Goal: Information Seeking & Learning: Find contact information

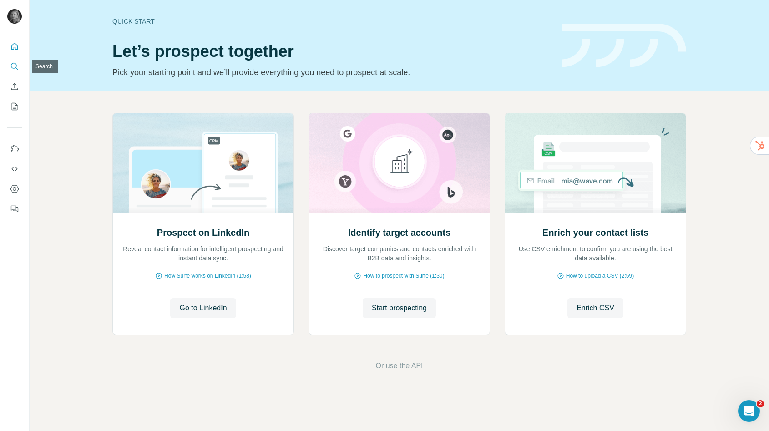
click at [14, 64] on icon "Search" at bounding box center [14, 66] width 9 height 9
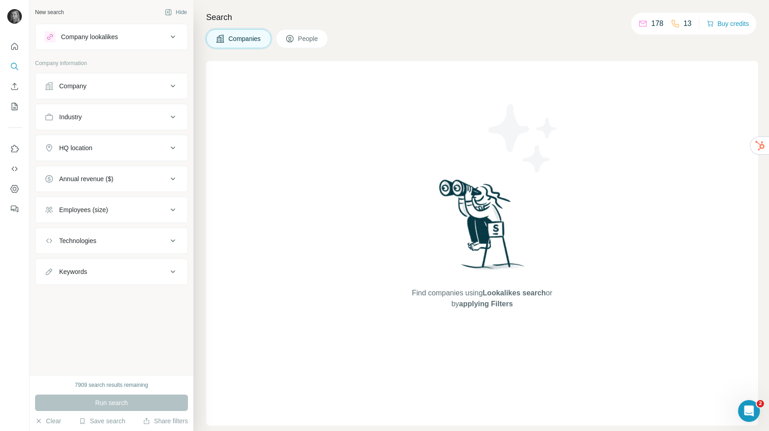
click at [92, 93] on button "Company" at bounding box center [112, 86] width 152 height 22
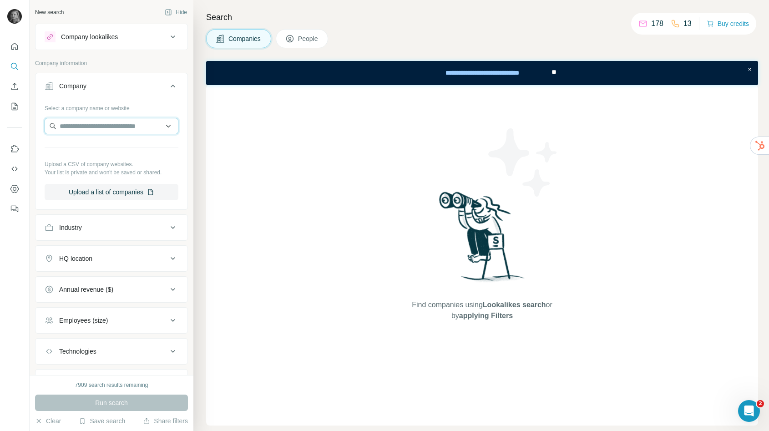
click at [89, 128] on input "text" at bounding box center [112, 126] width 134 height 16
paste input "**********"
type input "**********"
click at [137, 151] on div "University of Westminster westminster.ac.uk" at bounding box center [104, 150] width 66 height 17
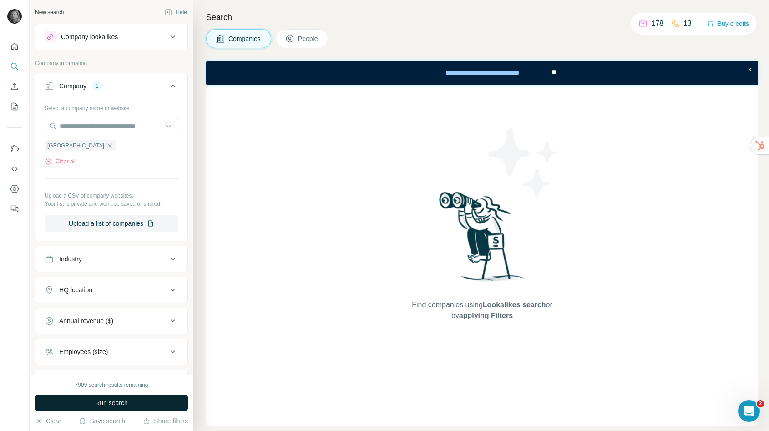
click at [155, 405] on button "Run search" at bounding box center [111, 403] width 153 height 16
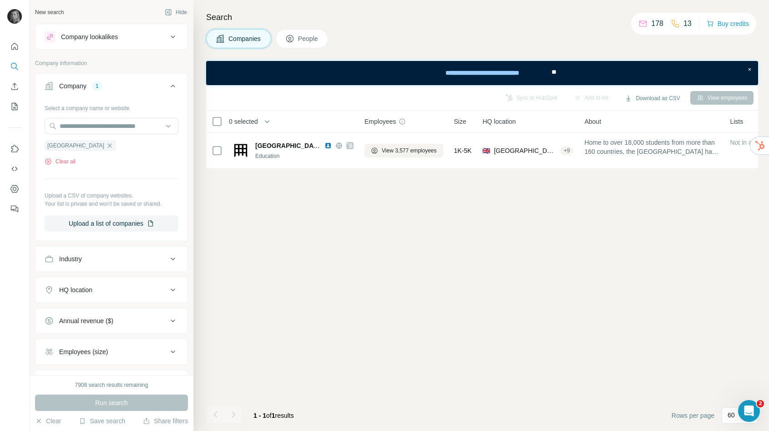
click at [306, 36] on span "People" at bounding box center [308, 38] width 21 height 9
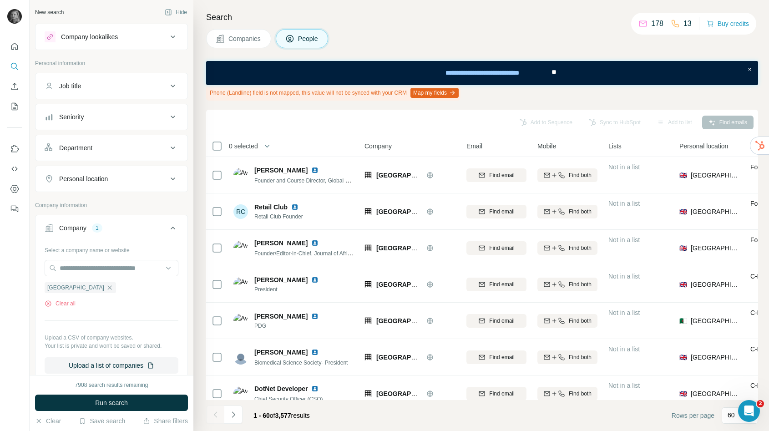
click at [94, 87] on div "Job title" at bounding box center [106, 86] width 123 height 9
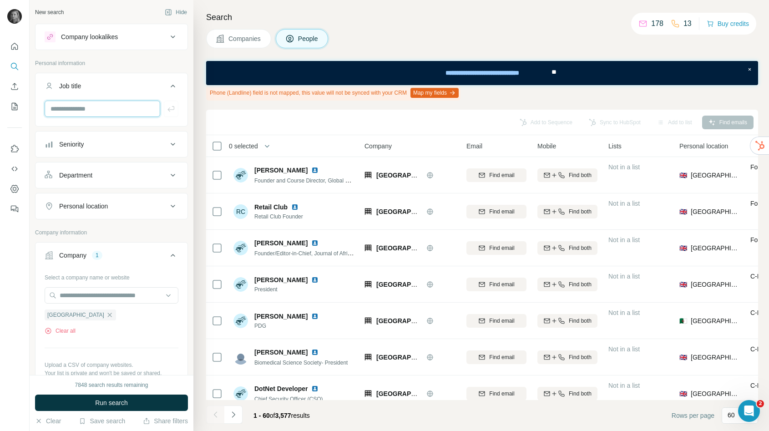
click at [94, 112] on input "text" at bounding box center [103, 109] width 116 height 16
type input "*********"
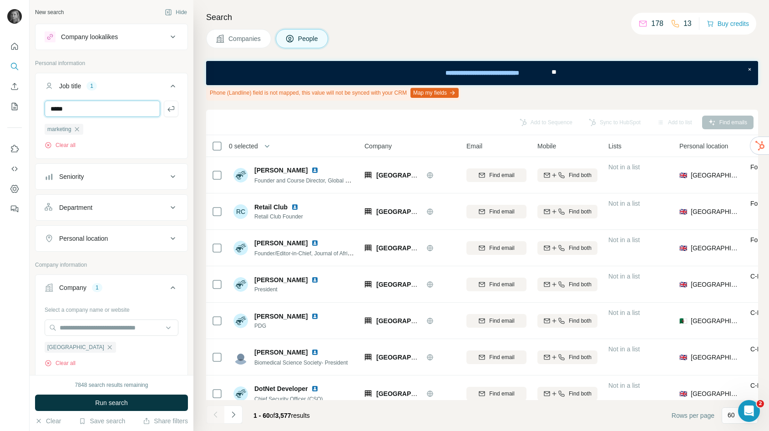
type input "*****"
click at [106, 397] on button "Run search" at bounding box center [111, 403] width 153 height 16
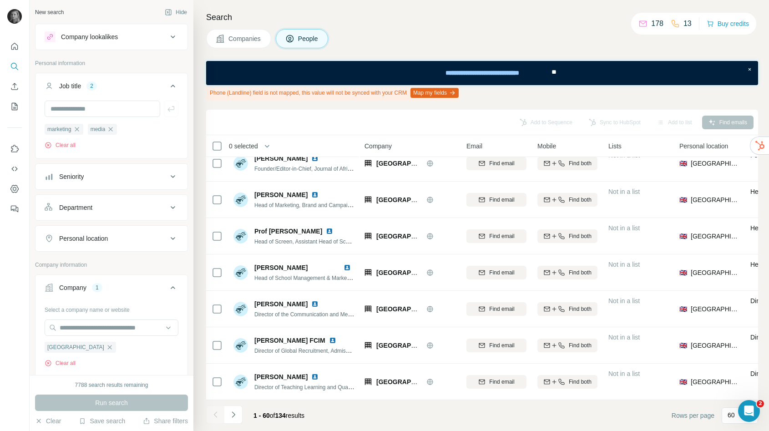
scroll to position [12, 0]
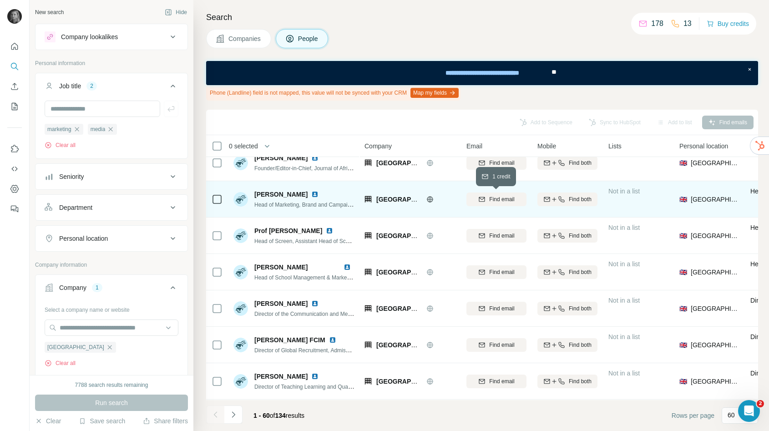
click at [503, 199] on span "Find email" at bounding box center [501, 199] width 25 height 8
click at [565, 197] on div "Find both" at bounding box center [568, 199] width 60 height 8
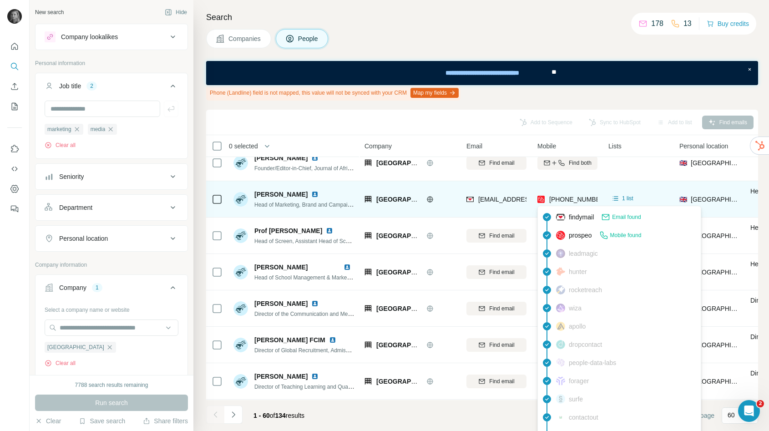
click at [549, 200] on div "+447508043123" at bounding box center [569, 199] width 62 height 9
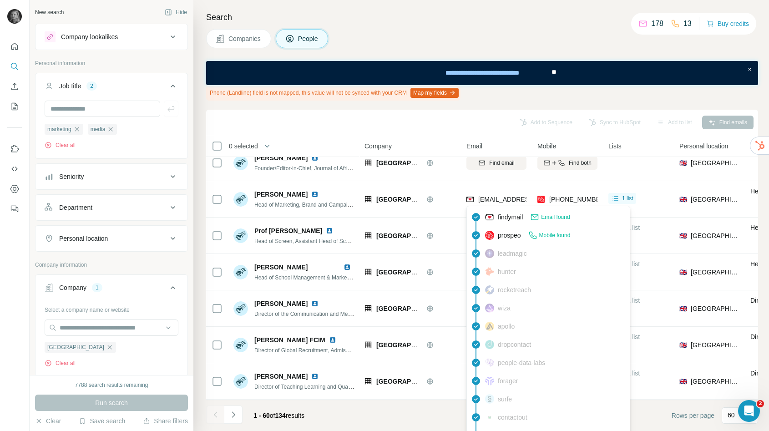
click at [509, 197] on span "emeryc@westminster.ac.uk" at bounding box center [533, 199] width 108 height 7
copy span "emeryc@westminster.ac.uk"
click at [570, 191] on div "+447508043123" at bounding box center [568, 199] width 60 height 25
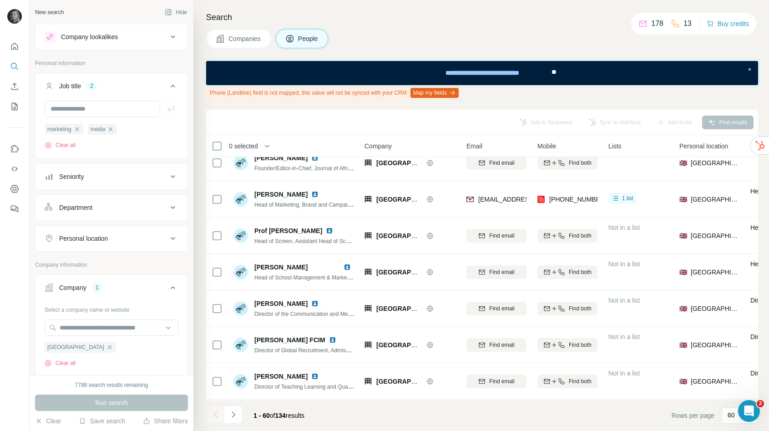
click at [573, 197] on span "+447508043123" at bounding box center [578, 199] width 57 height 7
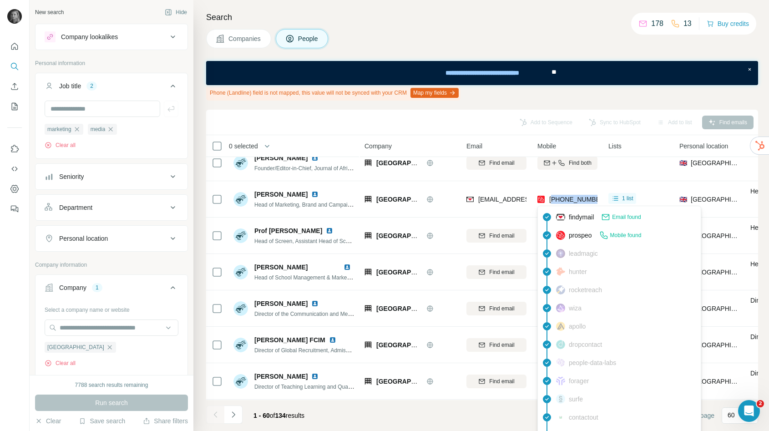
click at [573, 197] on span "+447508043123" at bounding box center [578, 199] width 57 height 7
copy tr "+447508043123"
click at [559, 90] on div "Phone (Landline) field is not mapped, this value will not be synced with your C…" at bounding box center [482, 92] width 552 height 15
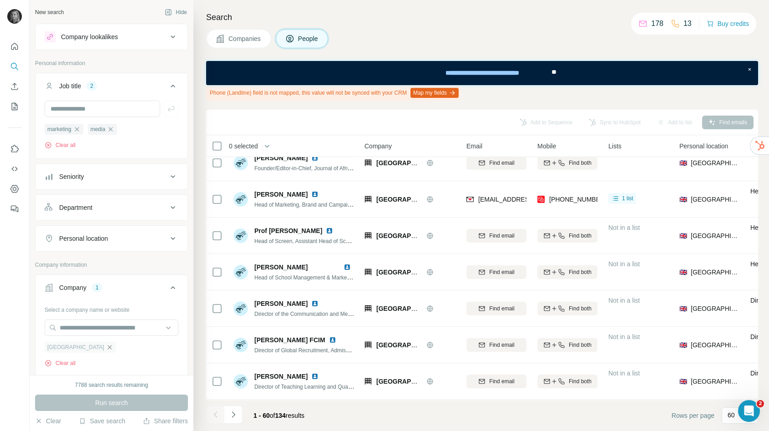
click at [113, 348] on icon "button" at bounding box center [109, 347] width 7 height 7
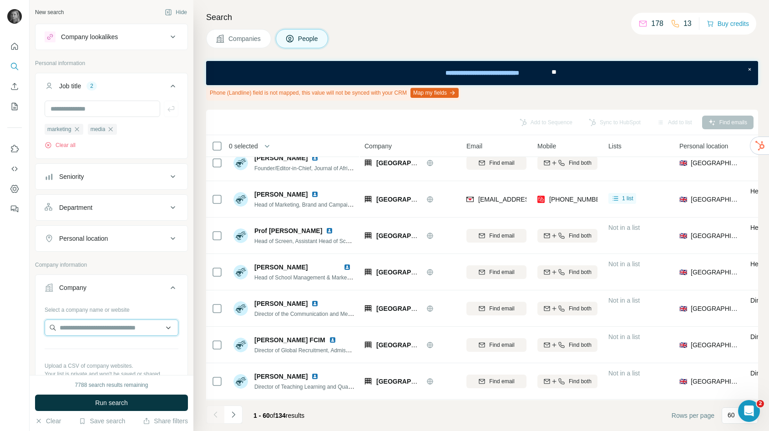
click at [120, 325] on input "text" at bounding box center [112, 328] width 134 height 16
paste input "**********"
type input "**********"
click at [113, 352] on p "Regent's University London" at bounding box center [104, 348] width 66 height 9
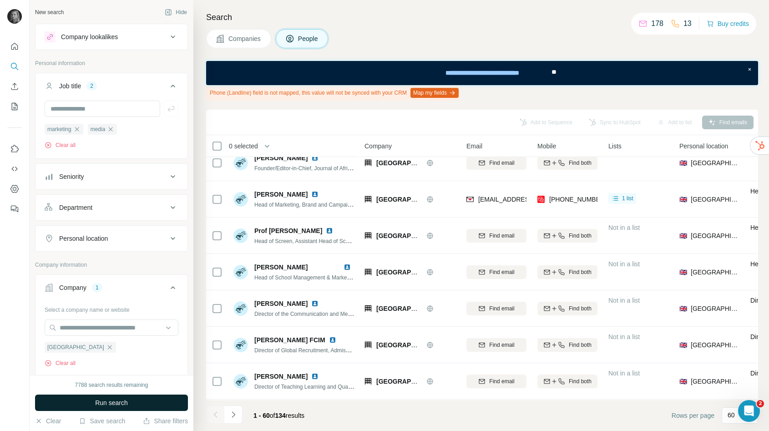
click at [116, 403] on span "Run search" at bounding box center [111, 402] width 33 height 9
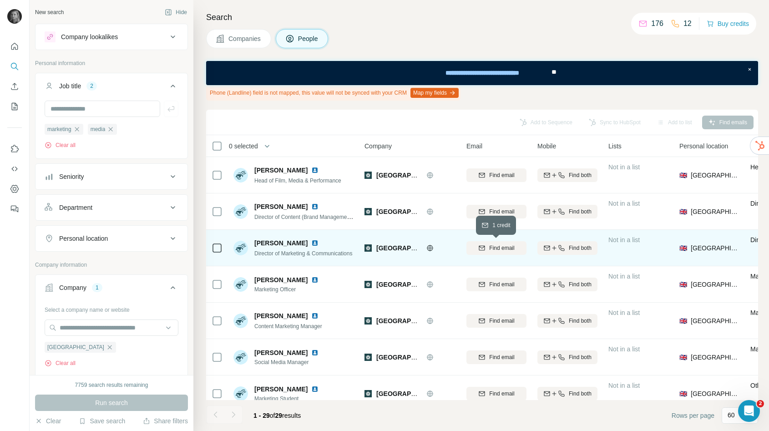
click at [505, 248] on span "Find email" at bounding box center [501, 248] width 25 height 8
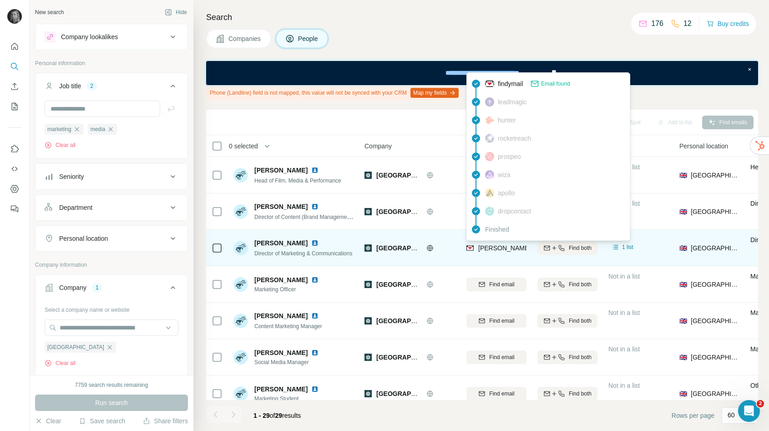
click at [497, 247] on span "samantha.chapman@regents.ac.uk" at bounding box center [585, 248] width 213 height 7
copy tr "samantha.chapman@regents.ac.uk"
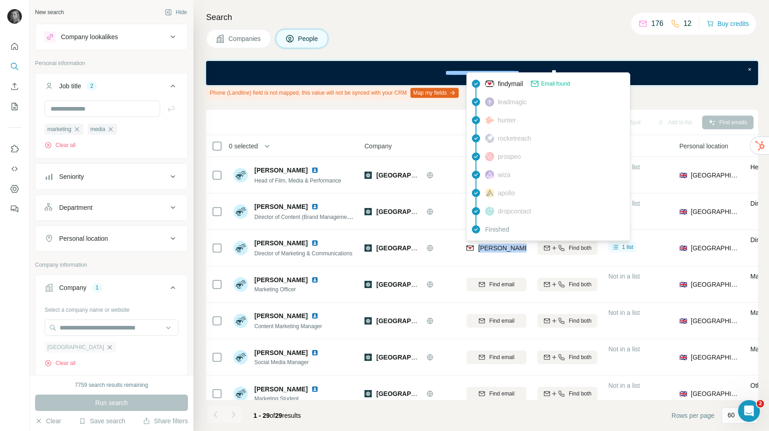
click at [113, 347] on icon "button" at bounding box center [109, 347] width 7 height 7
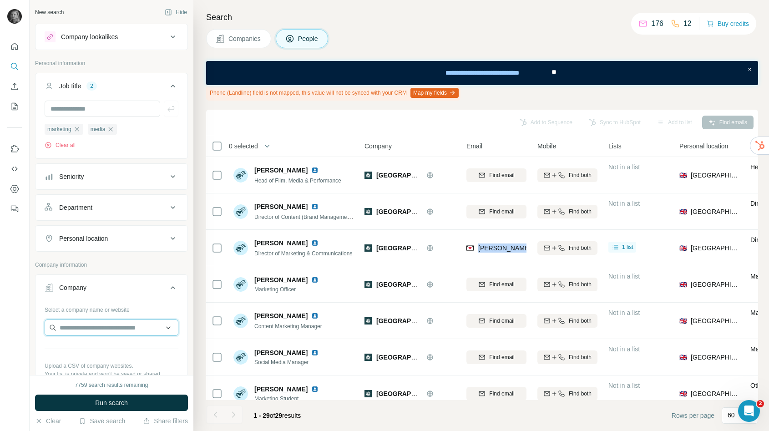
click at [124, 331] on input "text" at bounding box center [112, 328] width 134 height 16
paste input "**********"
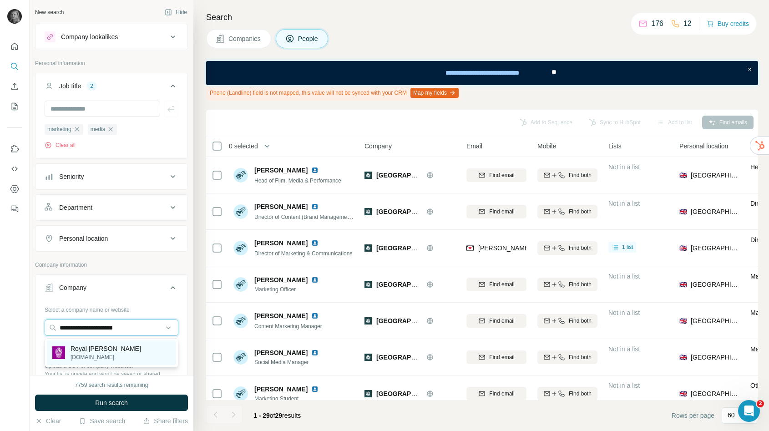
type input "**********"
click at [125, 349] on div "Royal Holloway royalholloway.ac.uk" at bounding box center [111, 353] width 129 height 25
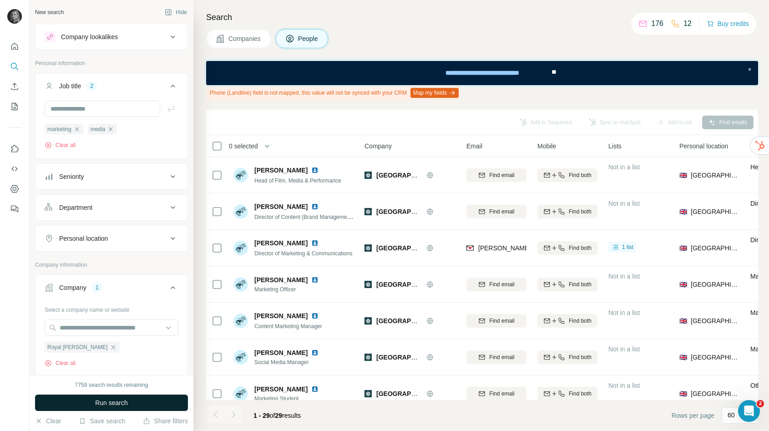
click at [131, 403] on button "Run search" at bounding box center [111, 403] width 153 height 16
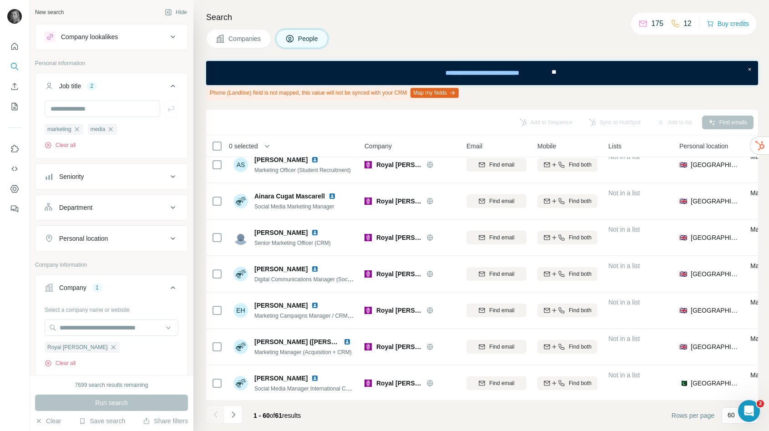
scroll to position [192, 0]
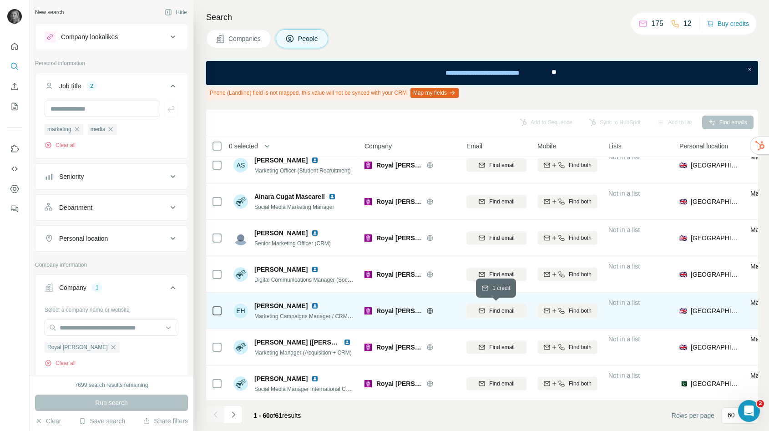
click at [493, 307] on span "Find email" at bounding box center [501, 311] width 25 height 8
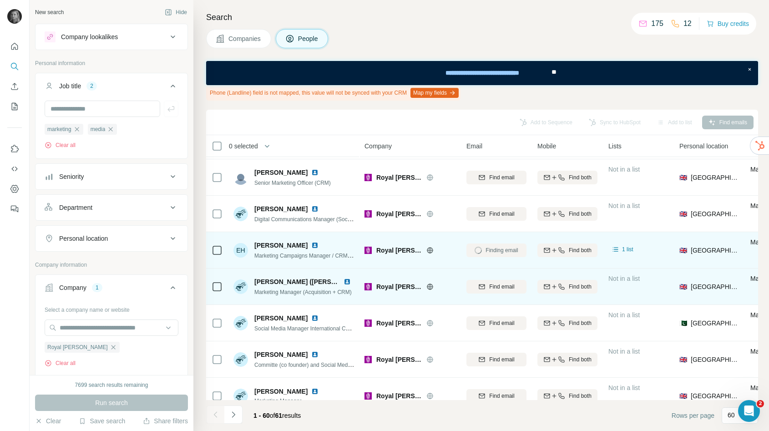
scroll to position [221, 0]
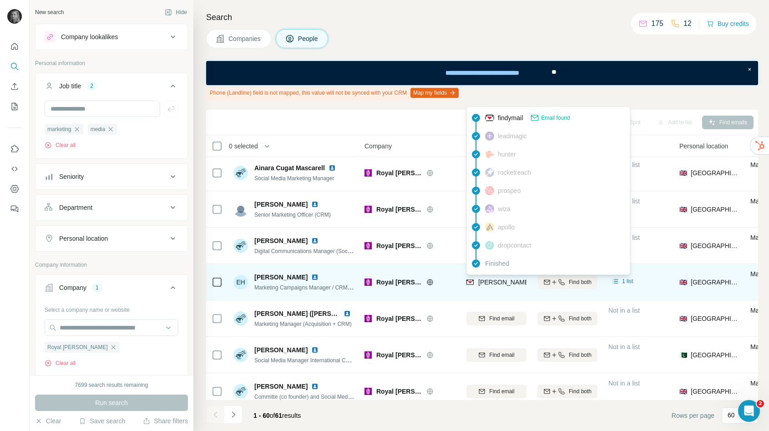
click at [484, 284] on span "emily.hawkins@royalholloway.ac.uk" at bounding box center [585, 282] width 213 height 7
copy tr "emily.hawkins@royalholloway.ac.uk"
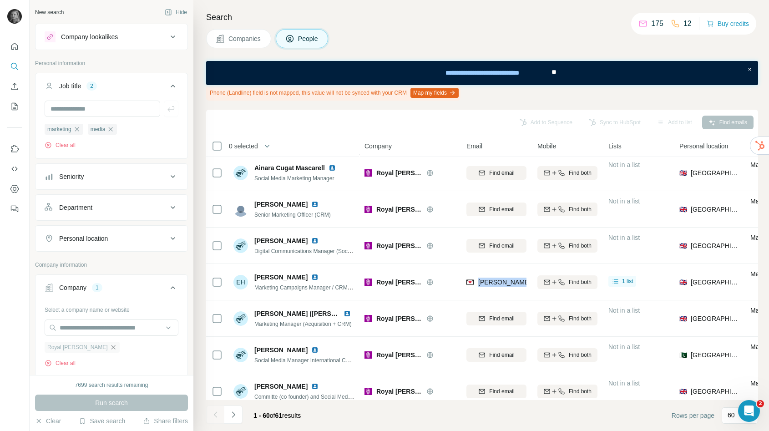
click at [110, 345] on icon "button" at bounding box center [113, 347] width 7 height 7
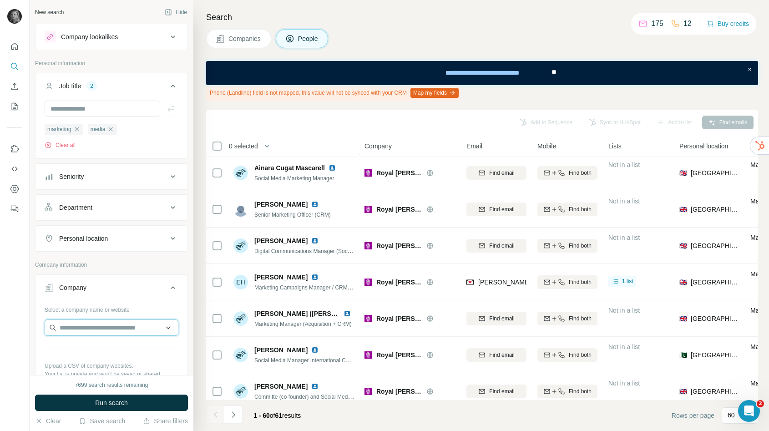
click at [97, 325] on input "text" at bounding box center [112, 328] width 134 height 16
paste input "**********"
type input "**********"
click at [97, 357] on div "Lma lma.ac.uk" at bounding box center [111, 353] width 129 height 25
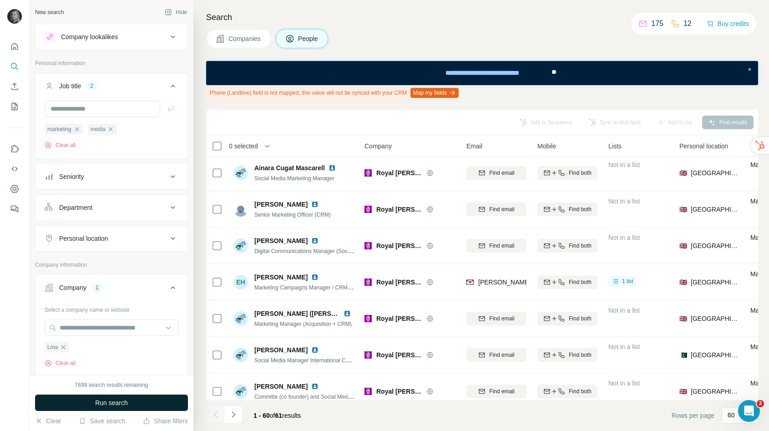
click at [98, 400] on span "Run search" at bounding box center [111, 402] width 33 height 9
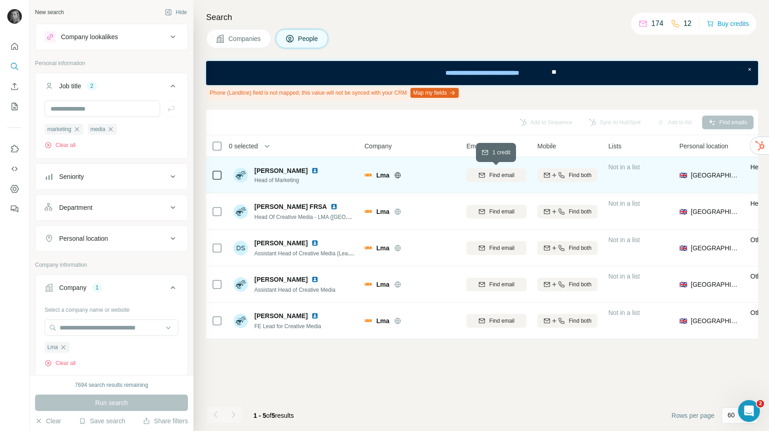
click at [495, 173] on span "Find email" at bounding box center [501, 175] width 25 height 8
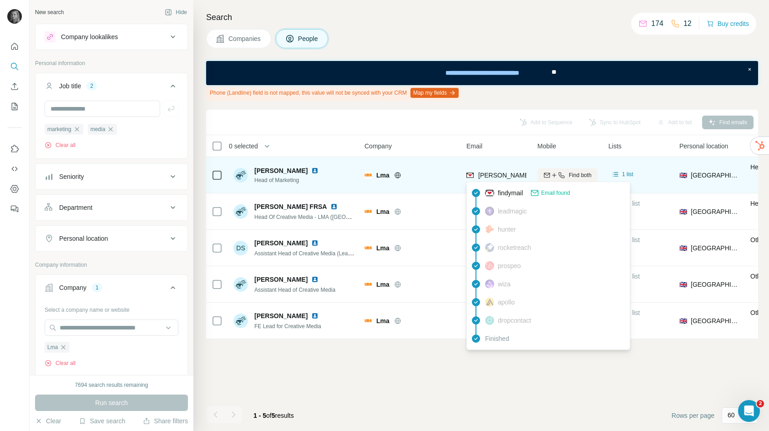
click at [495, 173] on span "josh.edgington@lma.ac.uk" at bounding box center [585, 175] width 213 height 7
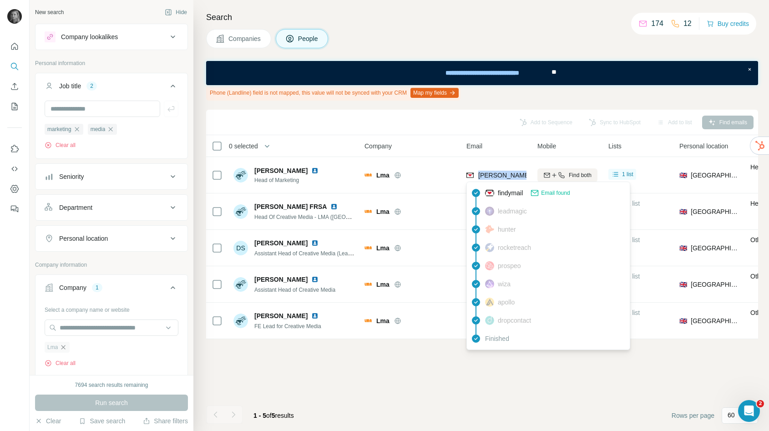
click at [65, 350] on icon "button" at bounding box center [63, 347] width 7 height 7
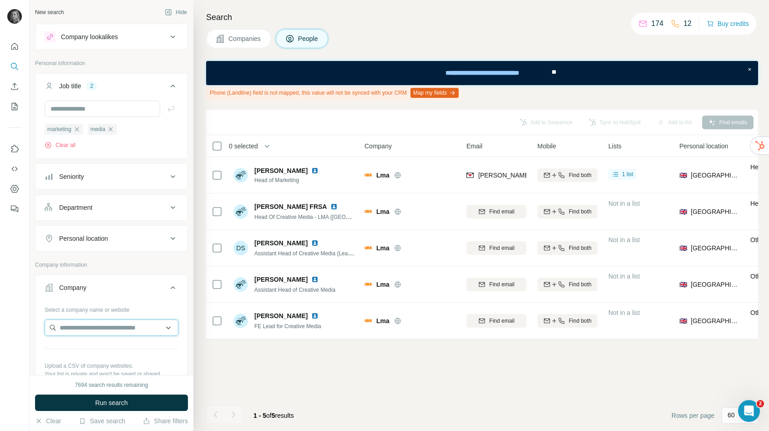
click at [71, 325] on input "text" at bounding box center [112, 328] width 134 height 16
paste input "**********"
type input "**********"
click at [73, 354] on p "london.ac.uk" at bounding box center [104, 357] width 66 height 8
click at [92, 403] on button "Run search" at bounding box center [111, 403] width 153 height 16
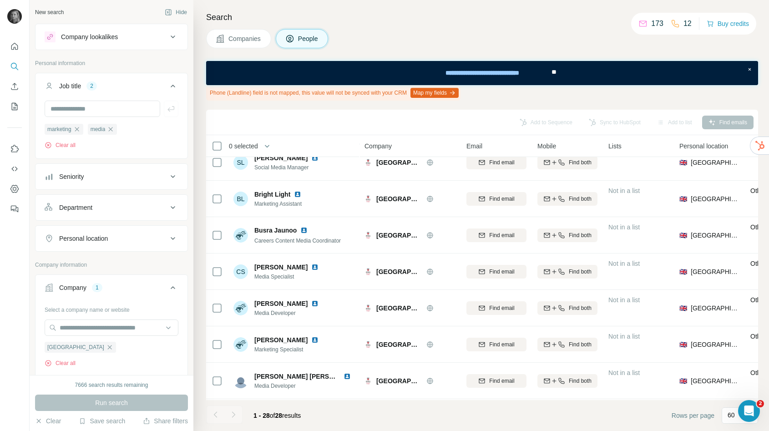
scroll to position [522, 0]
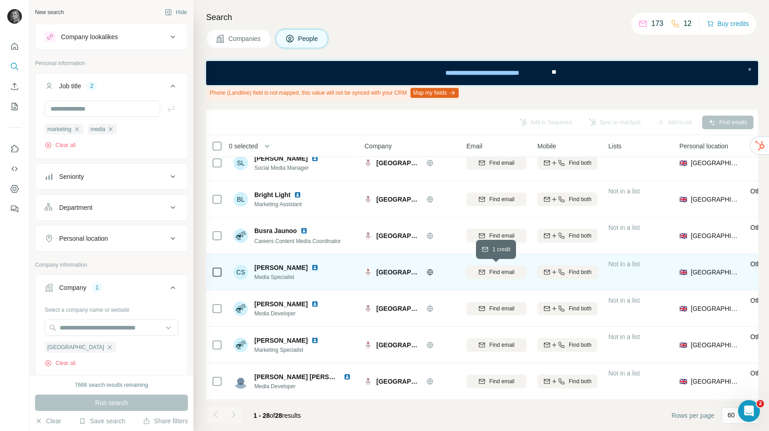
click at [504, 270] on span "Find email" at bounding box center [501, 272] width 25 height 8
click at [503, 270] on div "Finding email" at bounding box center [497, 272] width 60 height 25
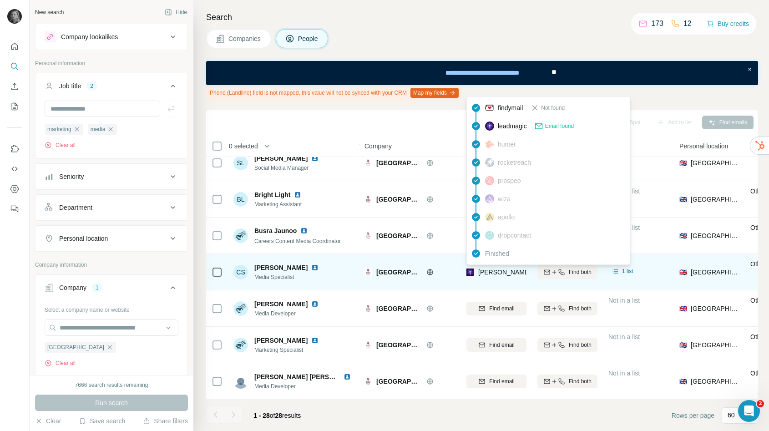
click at [503, 270] on span "caroline.samson@london.ac.uk" at bounding box center [585, 272] width 213 height 7
copy tr "caroline.samson@london.ac.uk"
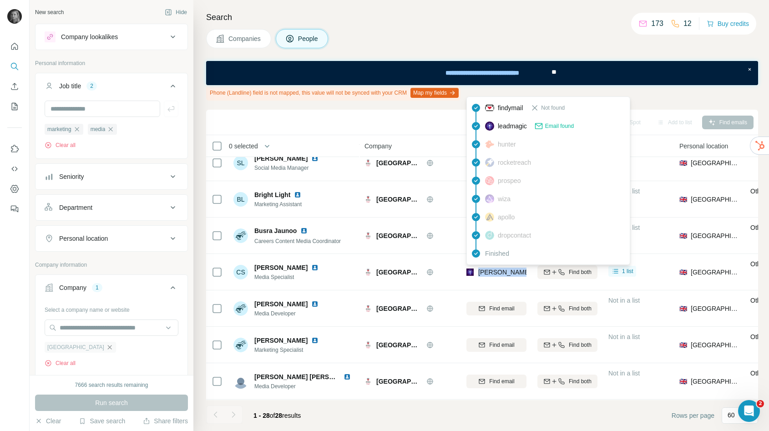
click at [108, 346] on icon "button" at bounding box center [110, 347] width 4 height 4
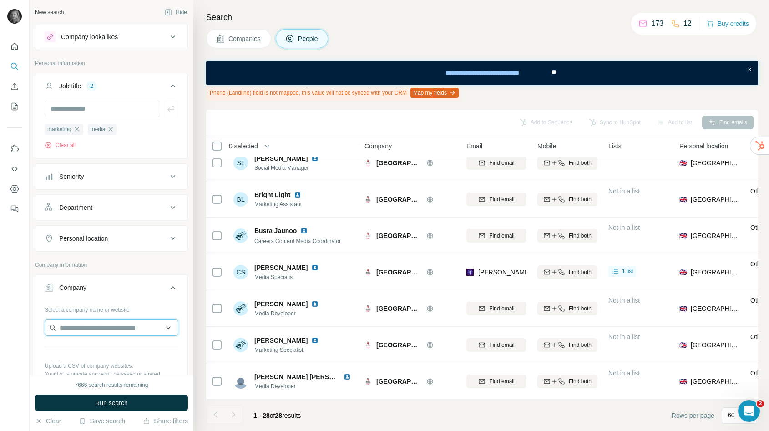
click at [106, 329] on input "text" at bounding box center [112, 328] width 134 height 16
paste input "**********"
type input "**********"
click at [117, 348] on div "Estée Lauder esteelauder.co.uk" at bounding box center [111, 353] width 129 height 25
click at [79, 128] on icon "button" at bounding box center [77, 129] width 4 height 4
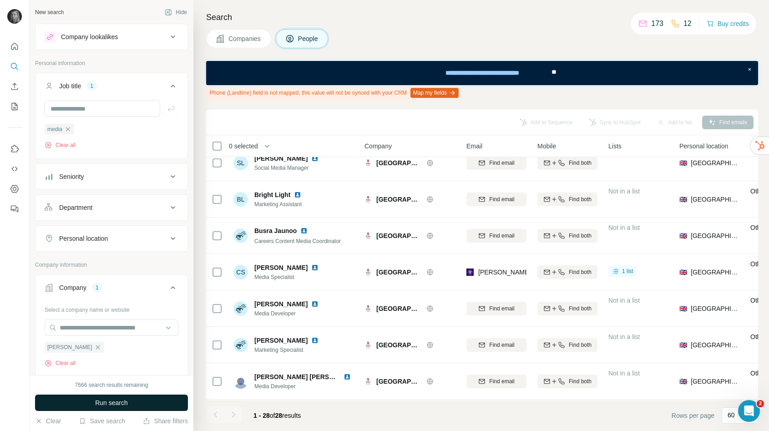
click at [110, 400] on span "Run search" at bounding box center [111, 402] width 33 height 9
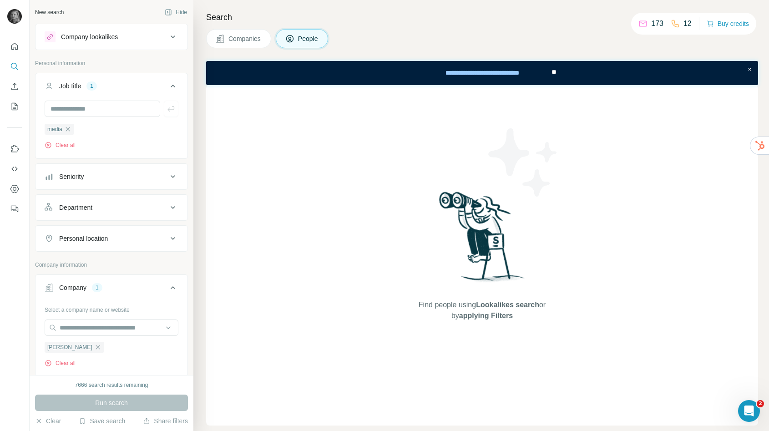
click at [226, 42] on button "Companies" at bounding box center [238, 38] width 65 height 19
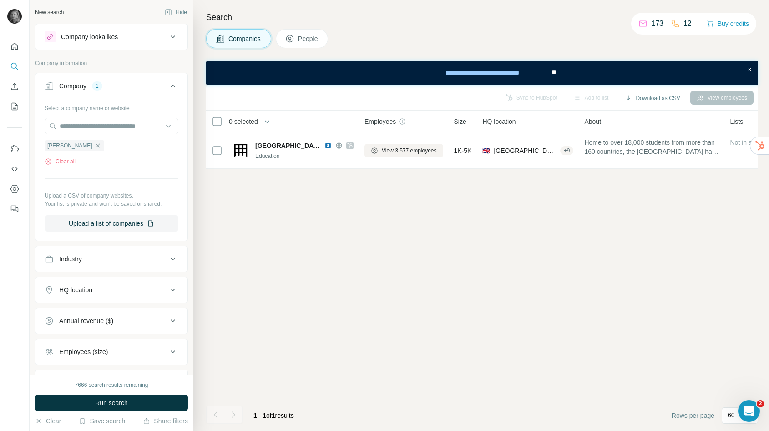
click at [307, 36] on span "People" at bounding box center [308, 38] width 21 height 9
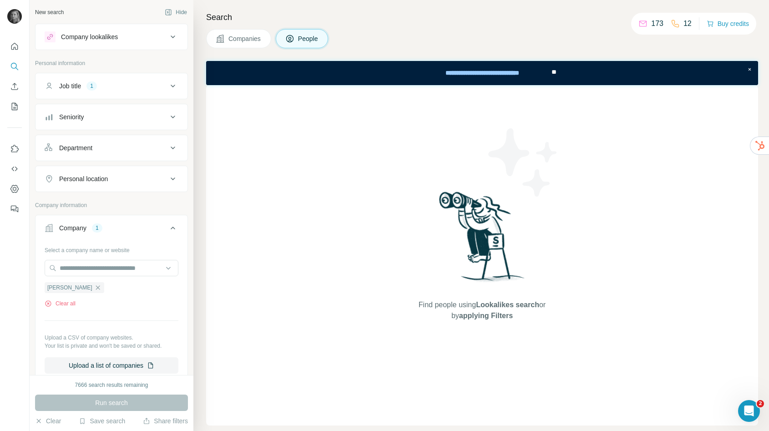
click at [255, 36] on span "Companies" at bounding box center [245, 38] width 33 height 9
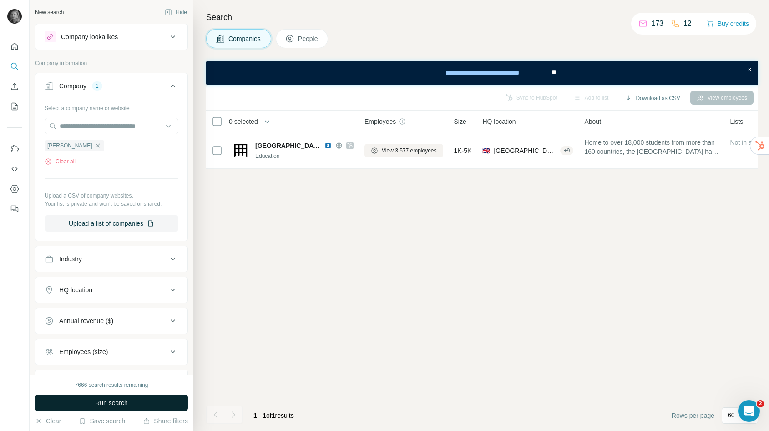
click at [120, 401] on span "Run search" at bounding box center [111, 402] width 33 height 9
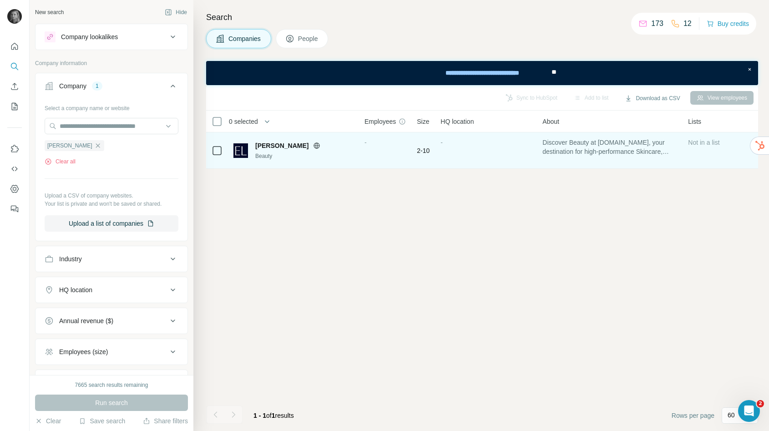
click at [374, 153] on div "-" at bounding box center [385, 150] width 41 height 25
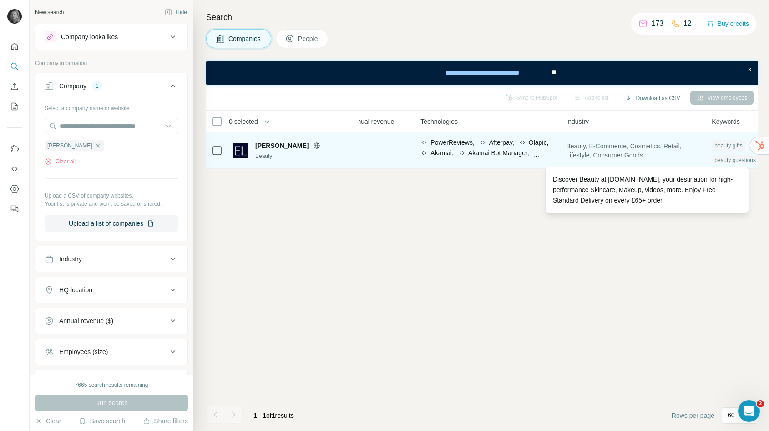
scroll to position [0, 411]
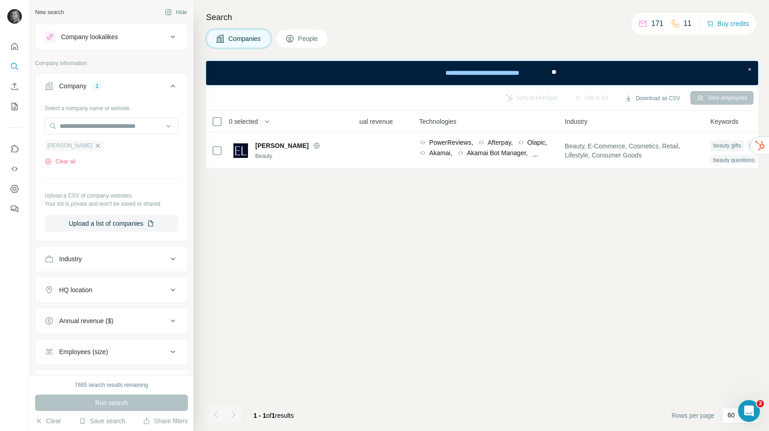
click at [94, 144] on icon "button" at bounding box center [97, 145] width 7 height 7
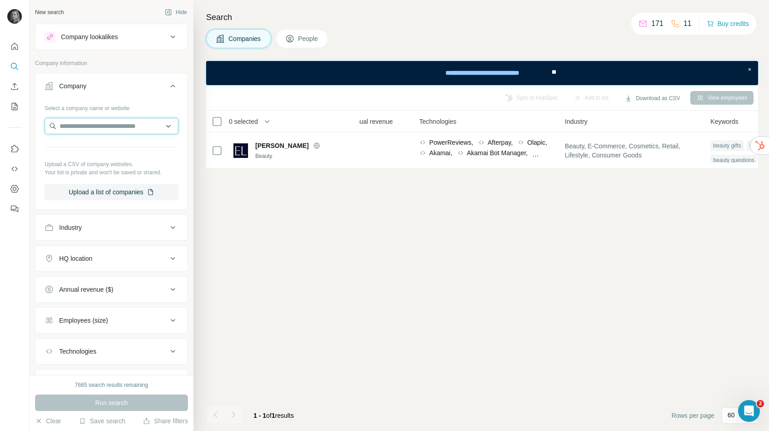
click at [89, 133] on input "text" at bounding box center [112, 126] width 134 height 16
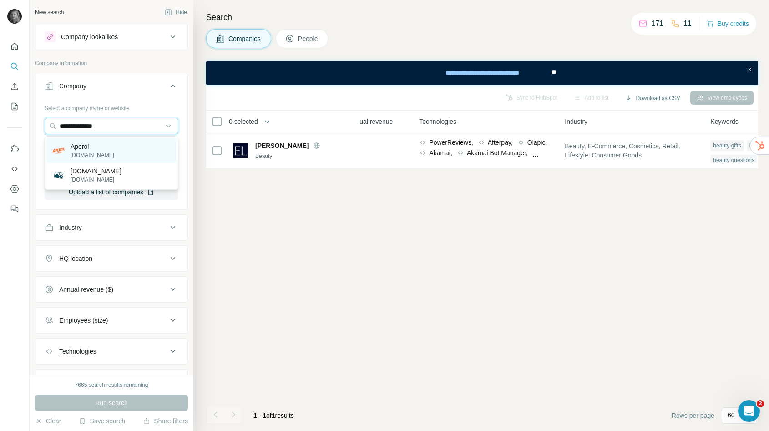
type input "**********"
click at [124, 145] on div "Aperol aperol.com" at bounding box center [111, 150] width 129 height 25
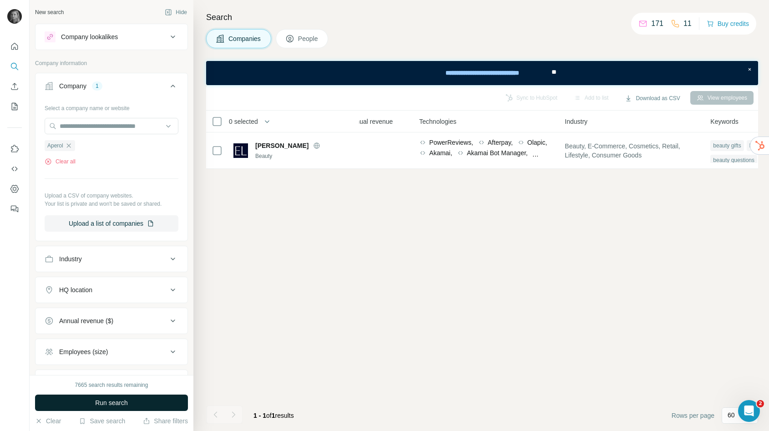
click at [136, 401] on button "Run search" at bounding box center [111, 403] width 153 height 16
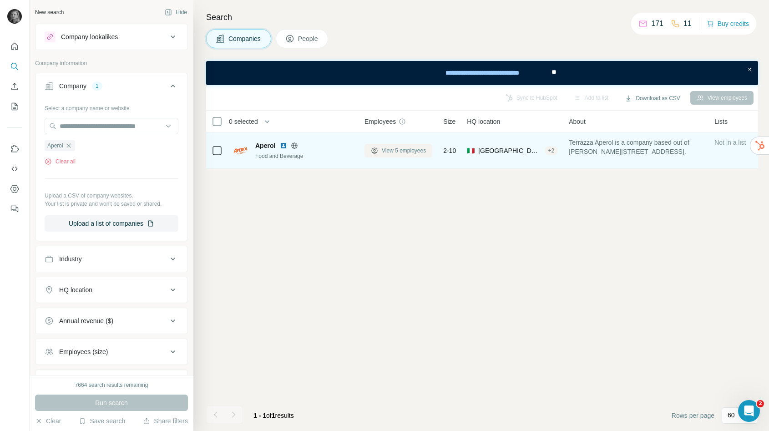
click at [383, 153] on span "View 5 employees" at bounding box center [404, 151] width 44 height 8
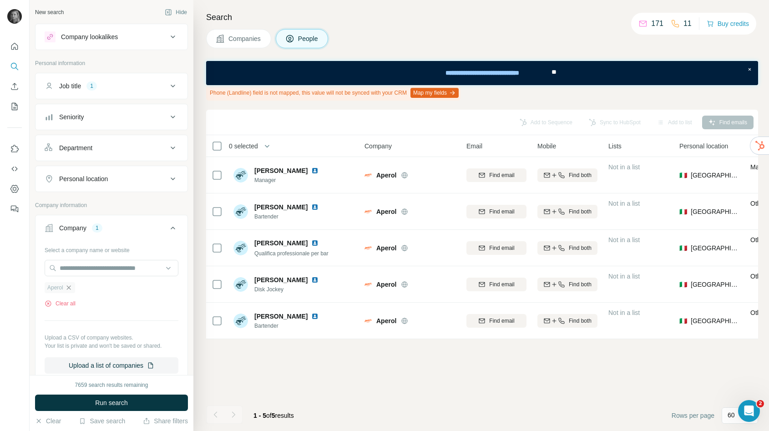
click at [72, 288] on icon "button" at bounding box center [68, 287] width 7 height 7
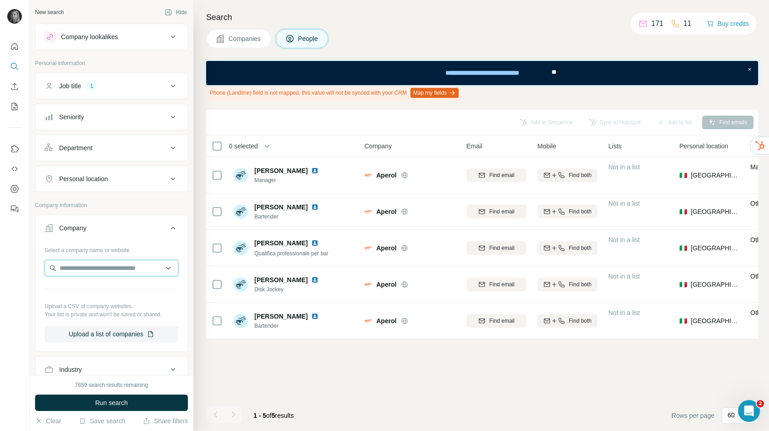
click at [83, 264] on input "text" at bounding box center [112, 268] width 134 height 16
paste input "**********"
type input "**********"
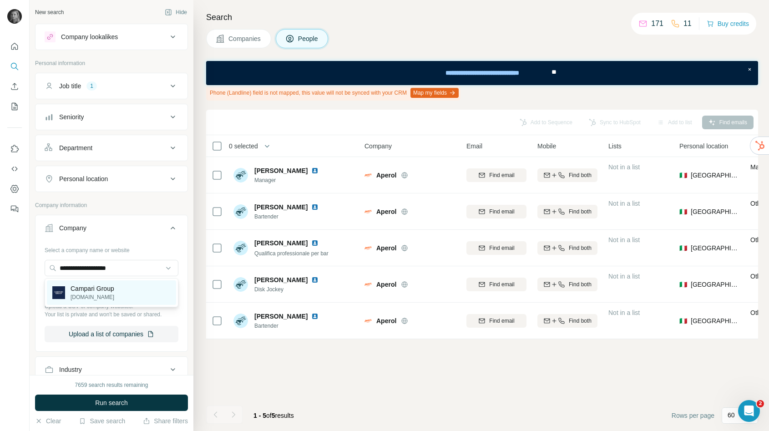
click at [107, 291] on p "Campari Group" at bounding box center [93, 288] width 44 height 9
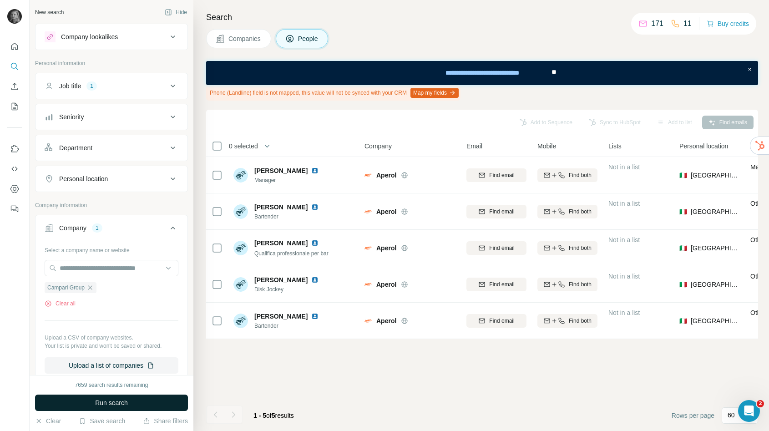
click at [102, 182] on div "Personal location" at bounding box center [83, 178] width 49 height 9
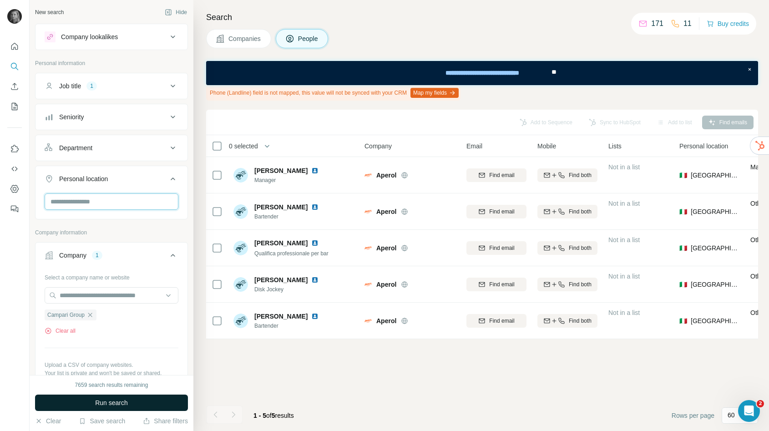
click at [104, 205] on input "text" at bounding box center [112, 202] width 134 height 16
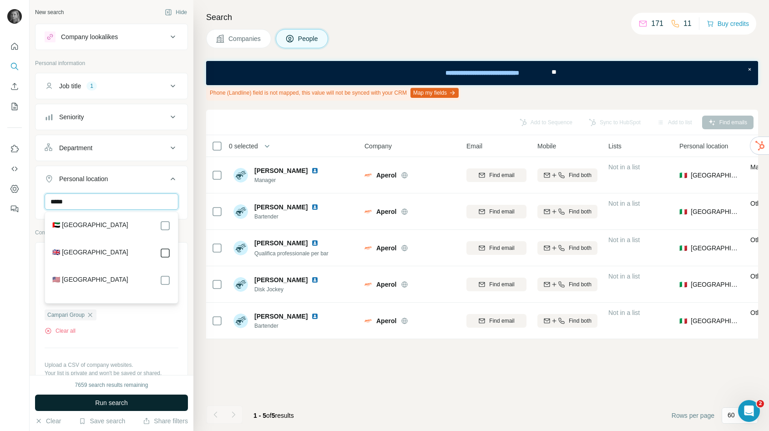
type input "*****"
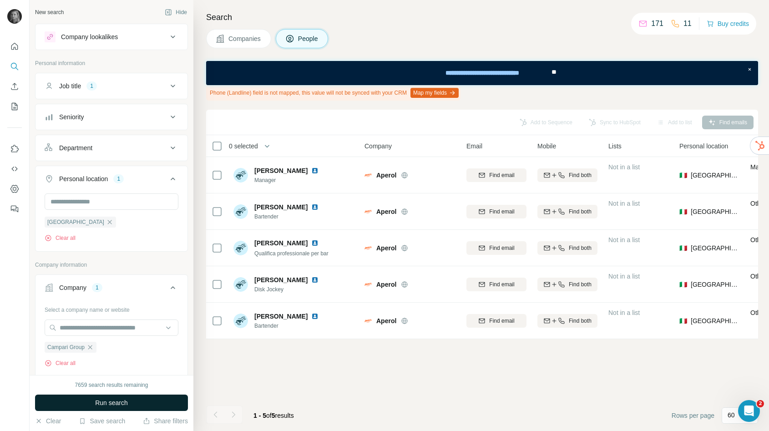
click at [115, 403] on span "Run search" at bounding box center [111, 402] width 33 height 9
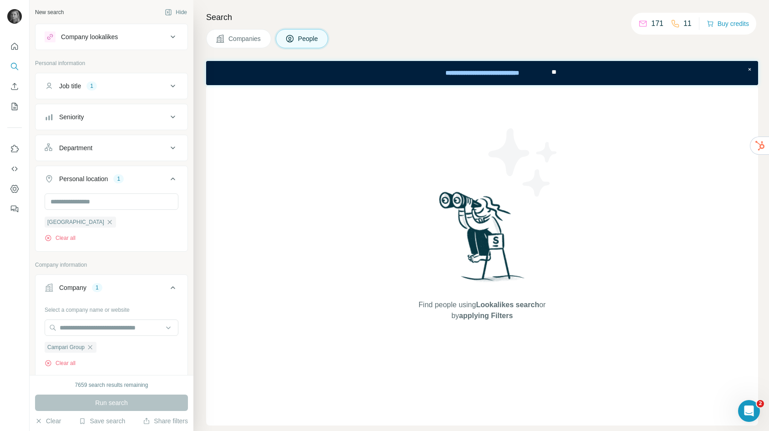
click at [260, 35] on span "Companies" at bounding box center [245, 38] width 33 height 9
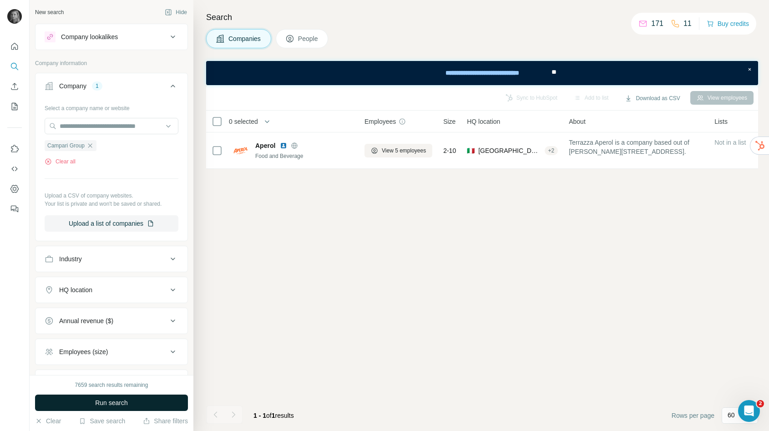
click at [135, 398] on button "Run search" at bounding box center [111, 403] width 153 height 16
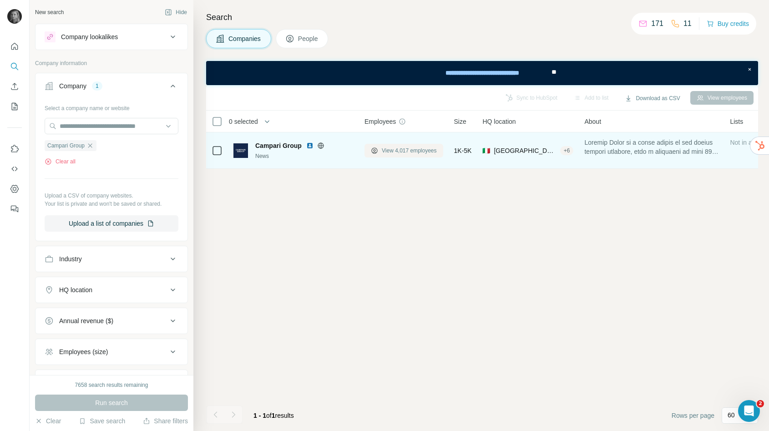
click at [410, 148] on span "View 4,017 employees" at bounding box center [409, 151] width 55 height 8
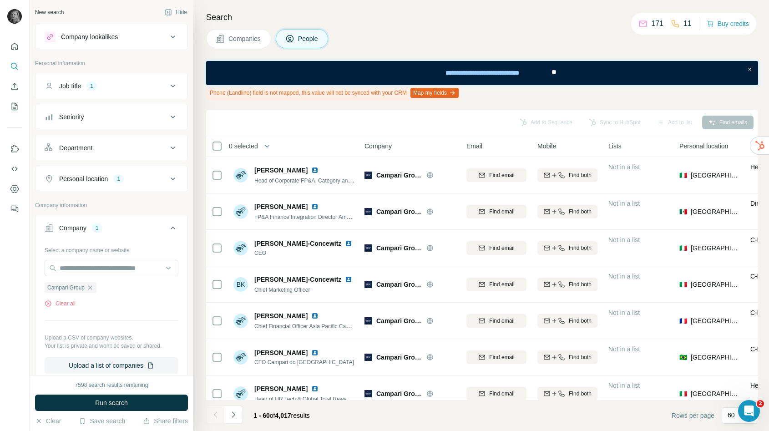
click at [106, 92] on button "Job title 1" at bounding box center [112, 86] width 152 height 22
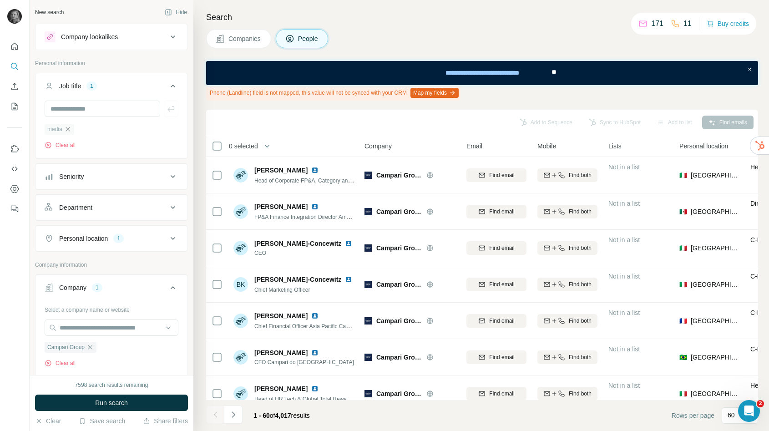
click at [70, 127] on icon "button" at bounding box center [67, 129] width 7 height 7
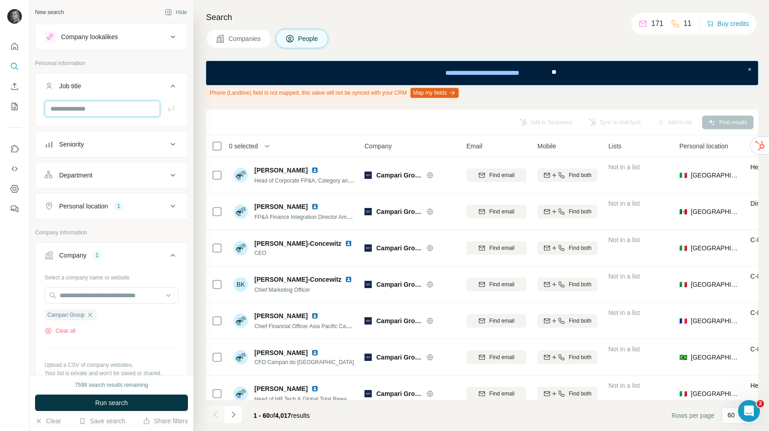
click at [89, 111] on input "text" at bounding box center [103, 109] width 116 height 16
type input "*********"
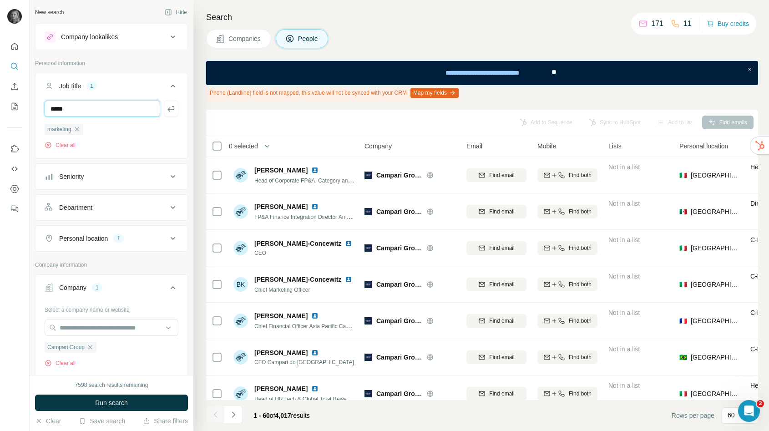
type input "*****"
click at [92, 240] on div "Personal location" at bounding box center [83, 238] width 49 height 9
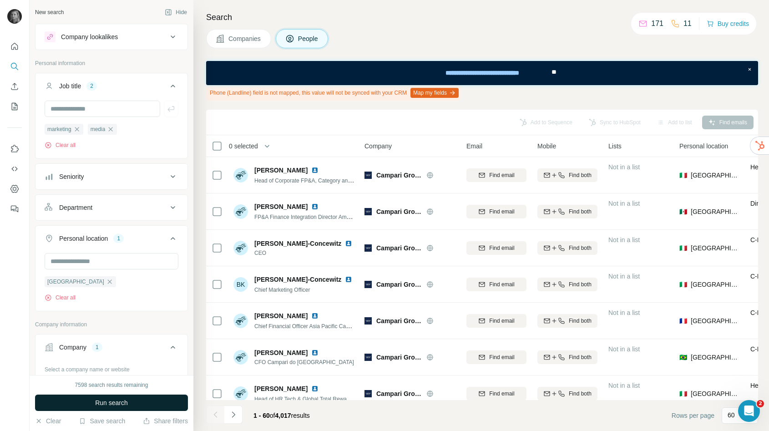
click at [110, 403] on span "Run search" at bounding box center [111, 402] width 33 height 9
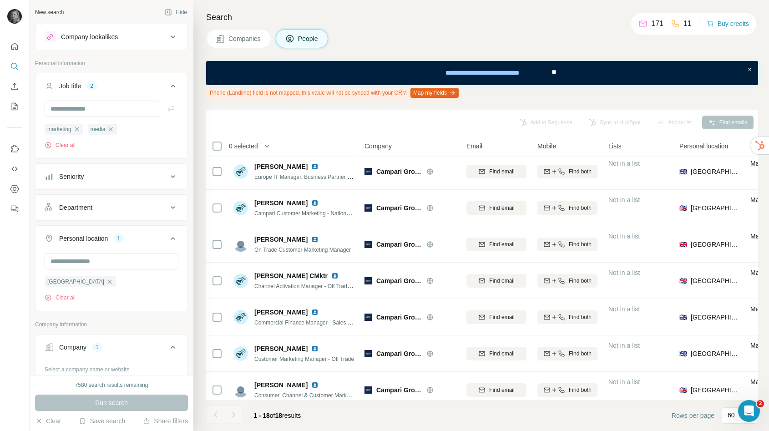
scroll to position [296, 0]
click at [88, 107] on input "text" at bounding box center [103, 109] width 116 height 16
type input "***"
click at [117, 396] on button "Run search" at bounding box center [111, 403] width 153 height 16
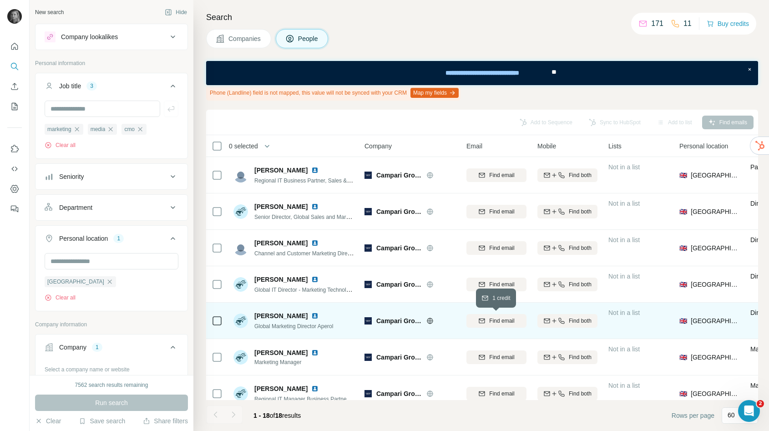
click at [507, 322] on span "Find email" at bounding box center [501, 321] width 25 height 8
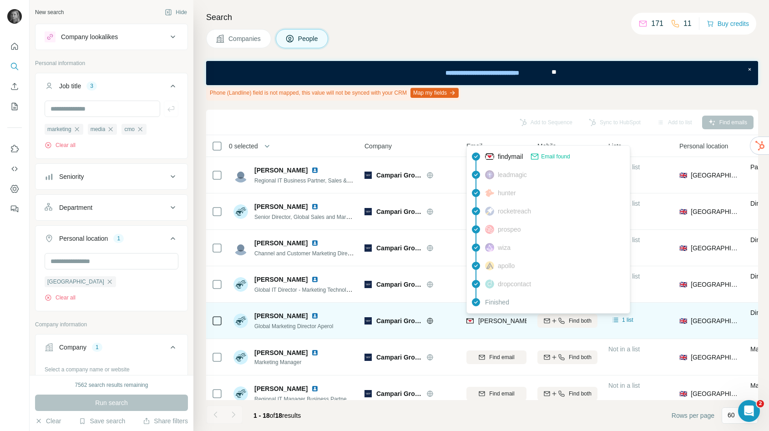
click at [506, 321] on span "[PERSON_NAME][EMAIL_ADDRESS][DOMAIN_NAME]" at bounding box center [559, 320] width 160 height 7
copy tr "[PERSON_NAME][EMAIL_ADDRESS][DOMAIN_NAME]"
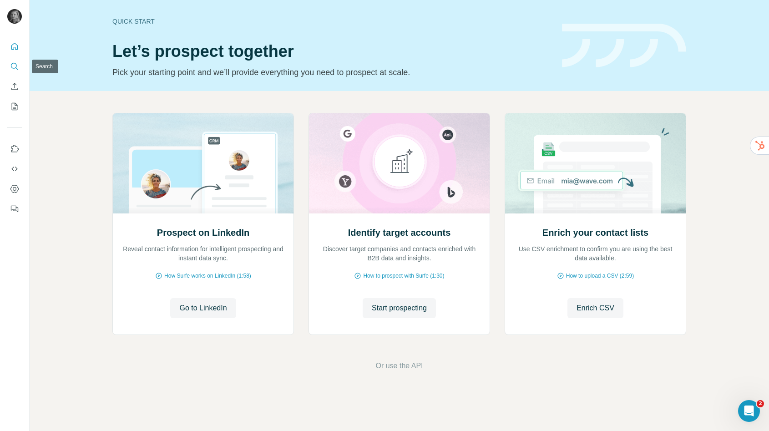
click at [13, 65] on icon "Search" at bounding box center [14, 66] width 9 height 9
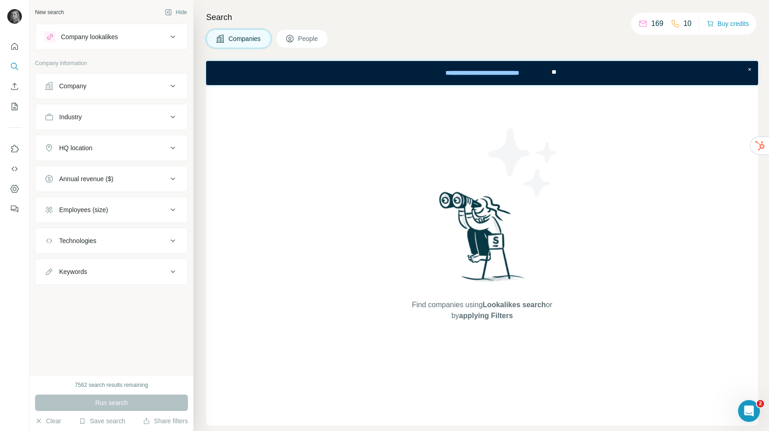
click at [87, 92] on button "Company" at bounding box center [112, 86] width 152 height 22
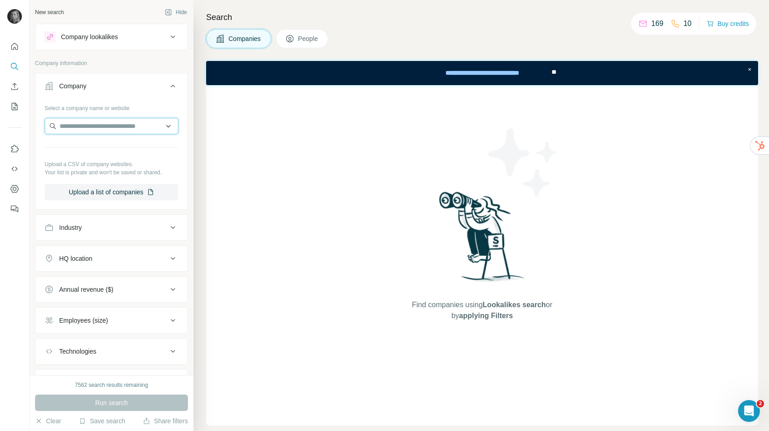
click at [79, 122] on input "text" at bounding box center [112, 126] width 134 height 16
paste input "**********"
type input "**********"
click at [123, 151] on div "Bobbi Brown bobbibrown.co.uk" at bounding box center [111, 150] width 129 height 25
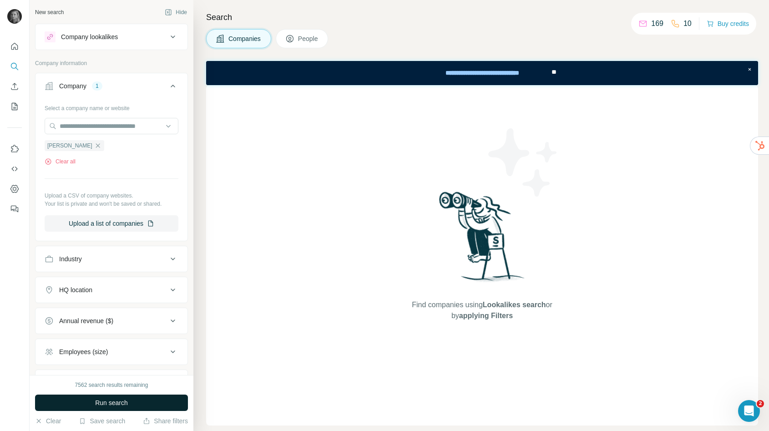
click at [114, 403] on span "Run search" at bounding box center [111, 402] width 33 height 9
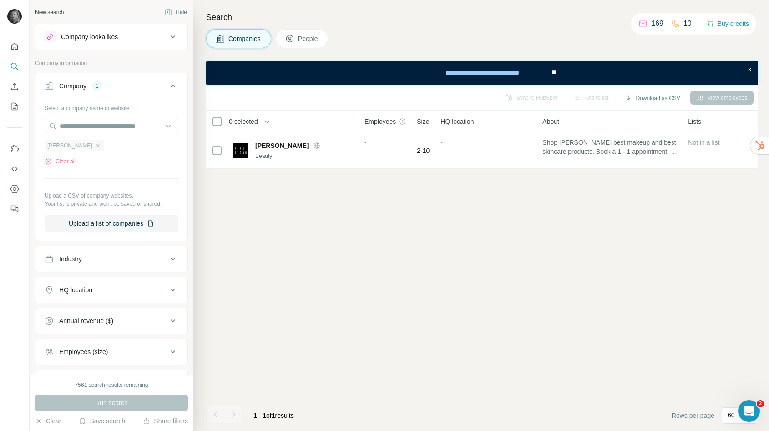
click at [84, 141] on div "Bobbi Brown" at bounding box center [75, 145] width 60 height 11
click at [94, 145] on icon "button" at bounding box center [97, 145] width 7 height 7
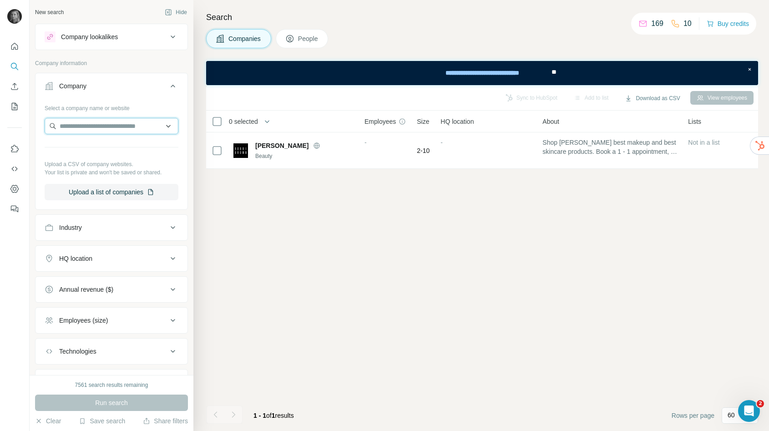
click at [91, 127] on input "text" at bounding box center [112, 126] width 134 height 16
paste input "**********"
type input "**********"
click at [97, 155] on p "[DOMAIN_NAME]" at bounding box center [112, 155] width 83 height 8
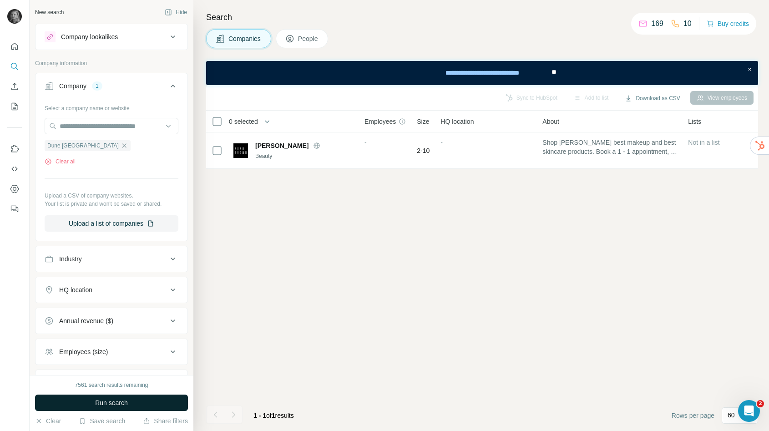
click at [122, 403] on span "Run search" at bounding box center [111, 402] width 33 height 9
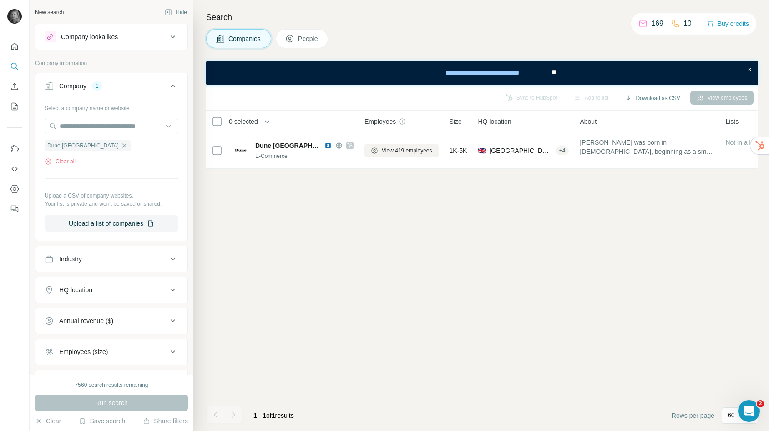
click at [312, 38] on span "People" at bounding box center [308, 38] width 21 height 9
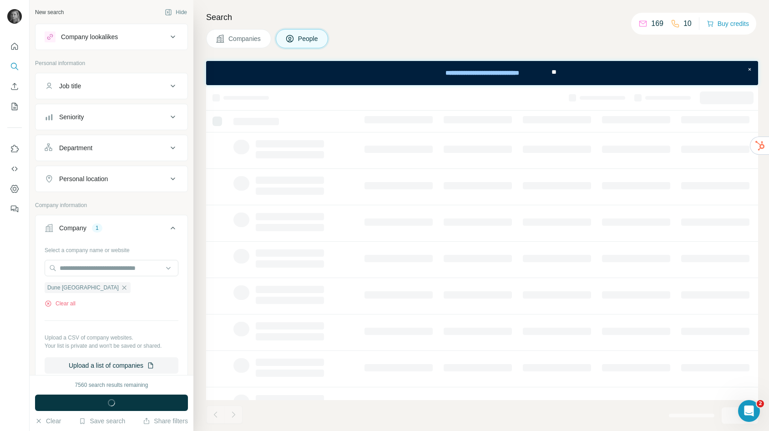
click at [127, 92] on button "Job title" at bounding box center [112, 86] width 152 height 22
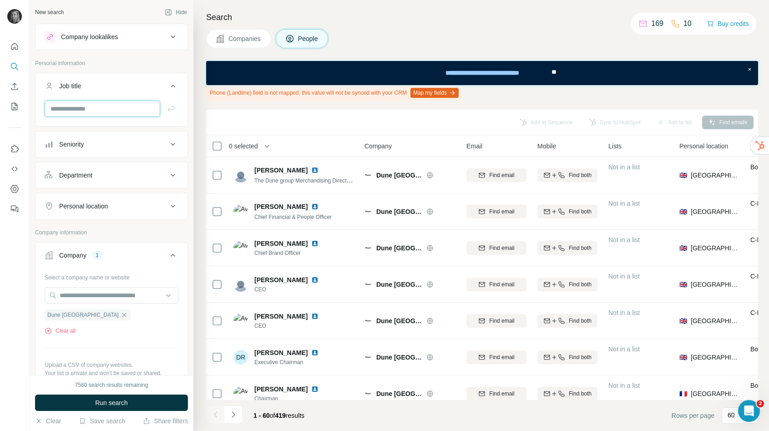
click at [132, 109] on input "text" at bounding box center [103, 109] width 116 height 16
click at [56, 105] on input "**********" at bounding box center [103, 109] width 116 height 16
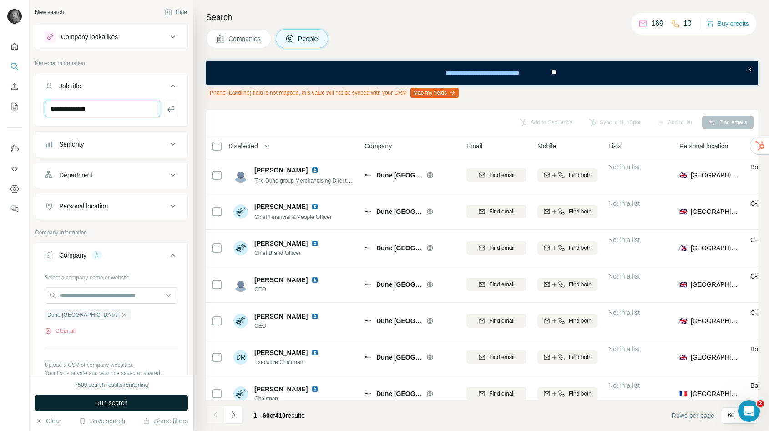
type input "**********"
click at [117, 398] on button "Run search" at bounding box center [111, 403] width 153 height 16
click at [172, 107] on icon "button" at bounding box center [171, 108] width 9 height 9
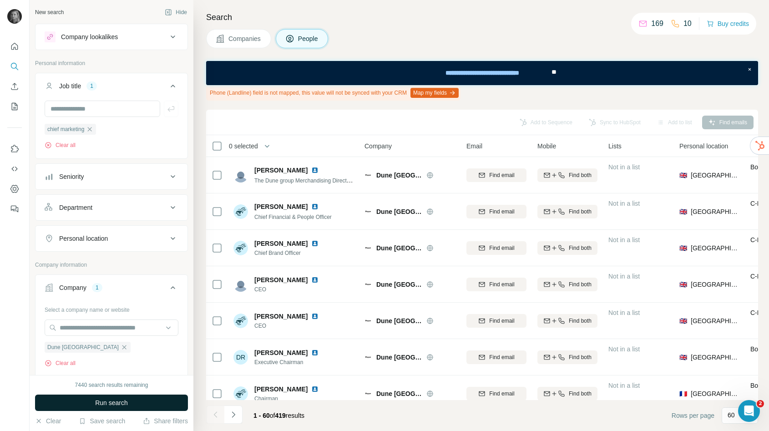
click at [129, 401] on button "Run search" at bounding box center [111, 403] width 153 height 16
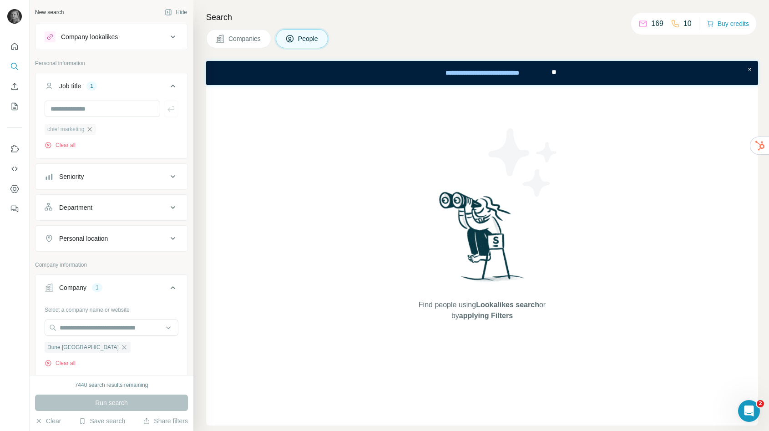
click at [93, 127] on icon "button" at bounding box center [89, 129] width 7 height 7
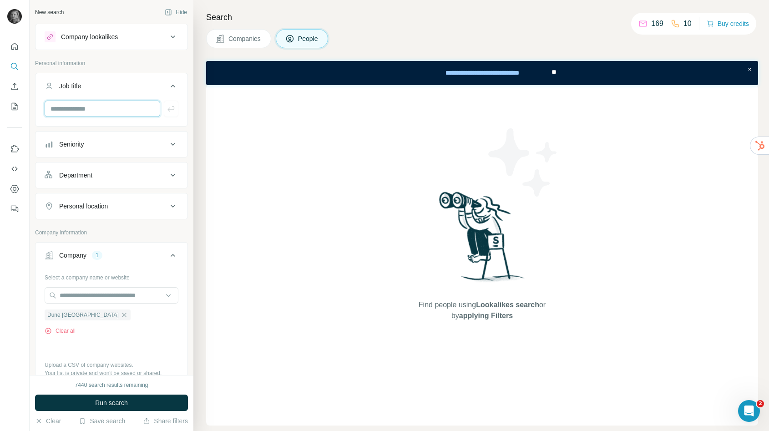
click at [92, 107] on input "text" at bounding box center [103, 109] width 116 height 16
type input "*********"
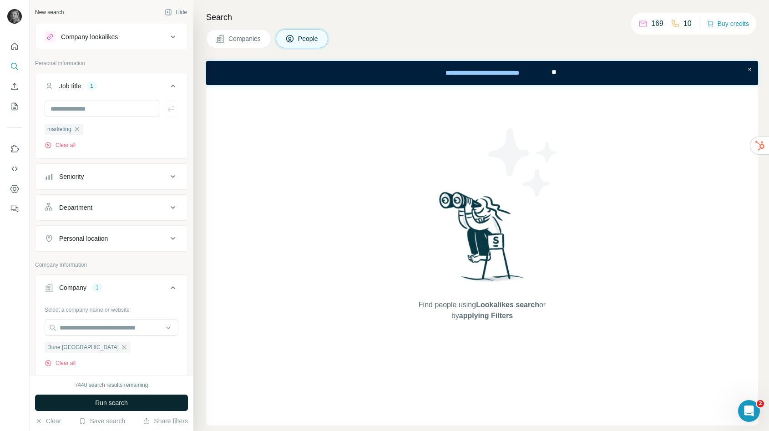
click at [102, 400] on span "Run search" at bounding box center [111, 402] width 33 height 9
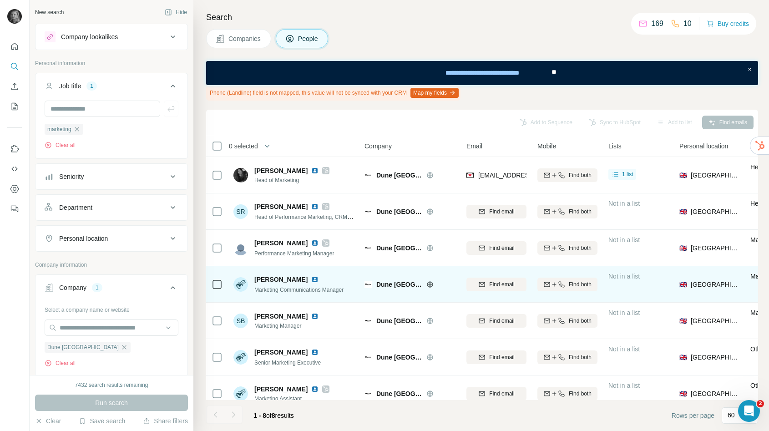
scroll to position [1, 0]
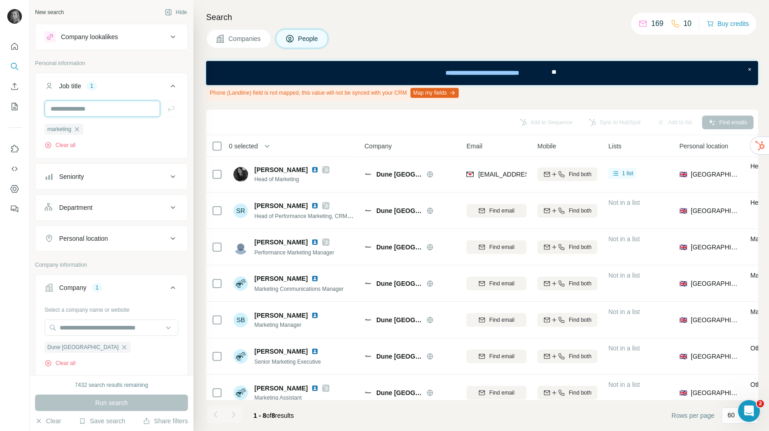
click at [106, 105] on input "text" at bounding box center [103, 109] width 116 height 16
type input "*****"
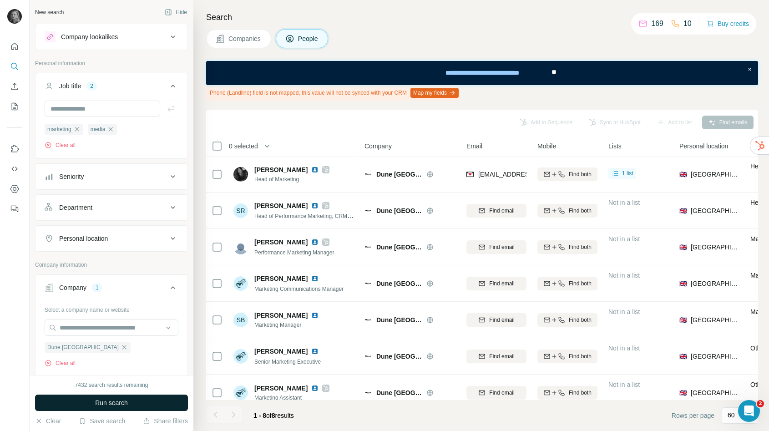
click at [152, 399] on button "Run search" at bounding box center [111, 403] width 153 height 16
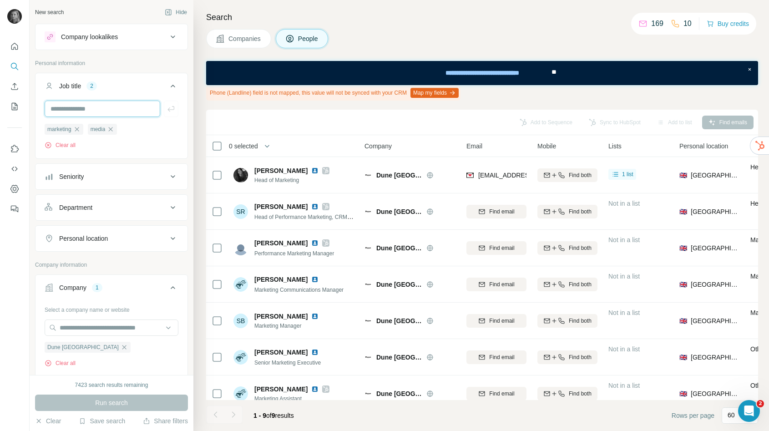
click at [143, 106] on input "text" at bounding box center [103, 109] width 116 height 16
type input "********"
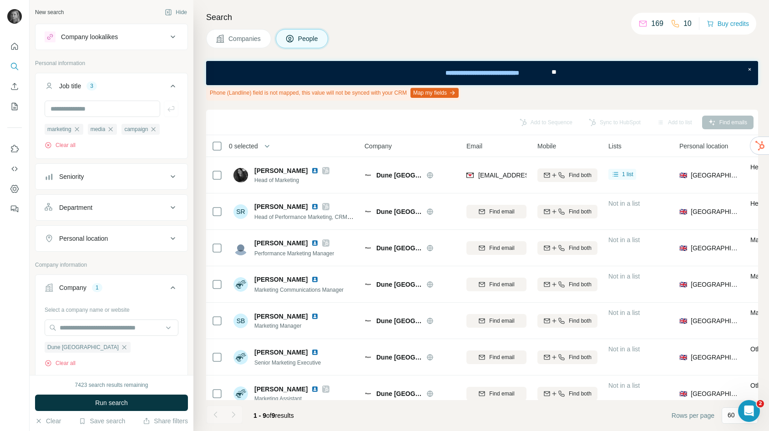
click at [137, 403] on button "Run search" at bounding box center [111, 403] width 153 height 16
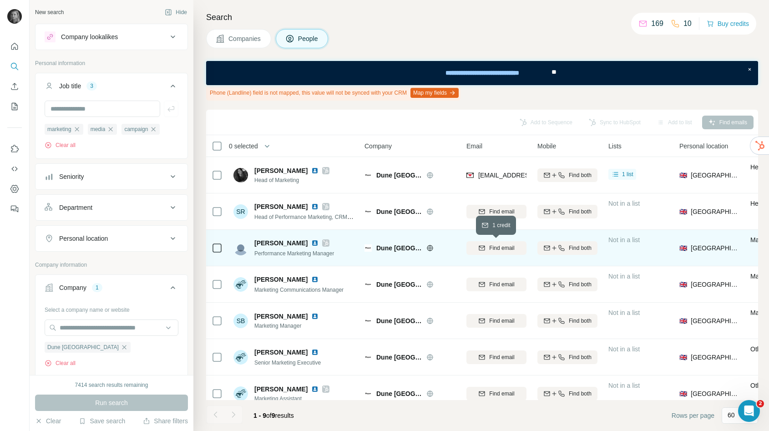
click at [501, 248] on span "Find email" at bounding box center [501, 248] width 25 height 8
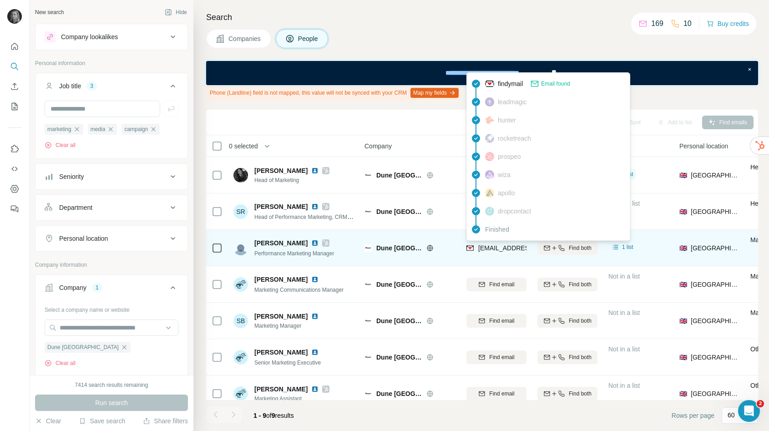
click at [500, 247] on span "[EMAIL_ADDRESS][DOMAIN_NAME]" at bounding box center [533, 248] width 108 height 7
copy tr "[EMAIL_ADDRESS][DOMAIN_NAME]"
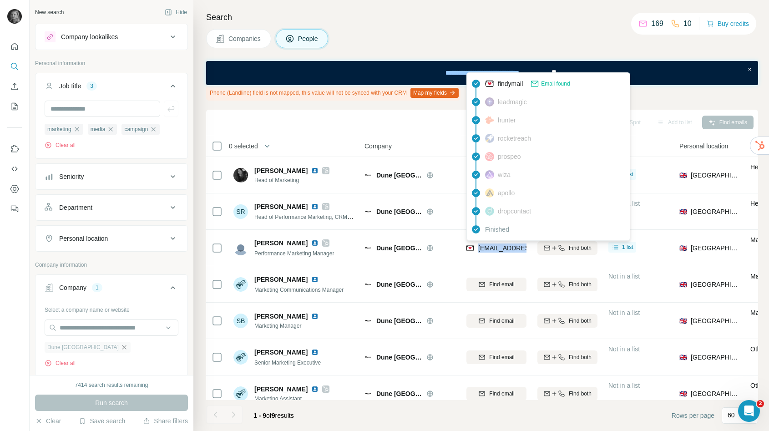
click at [121, 346] on icon "button" at bounding box center [124, 347] width 7 height 7
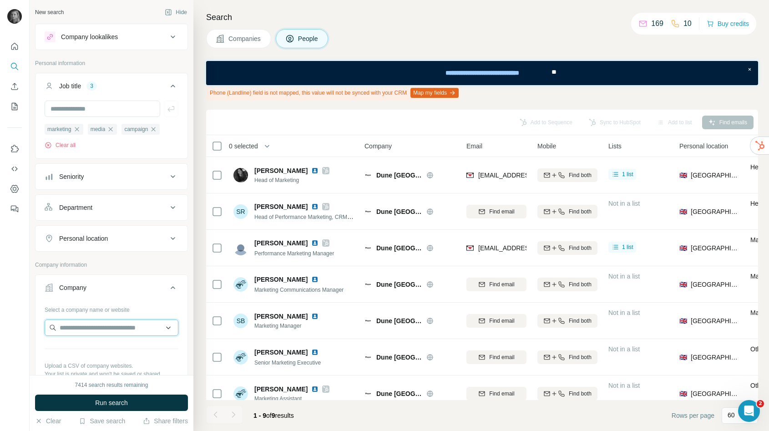
click at [93, 324] on input "text" at bounding box center [112, 328] width 134 height 16
paste input "**********"
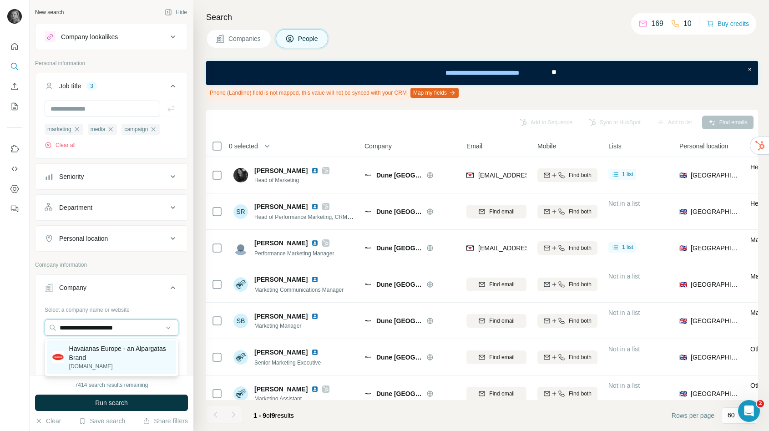
type input "**********"
click at [118, 357] on p "Havaianas Europe - an Alpargatas Brand" at bounding box center [120, 353] width 102 height 18
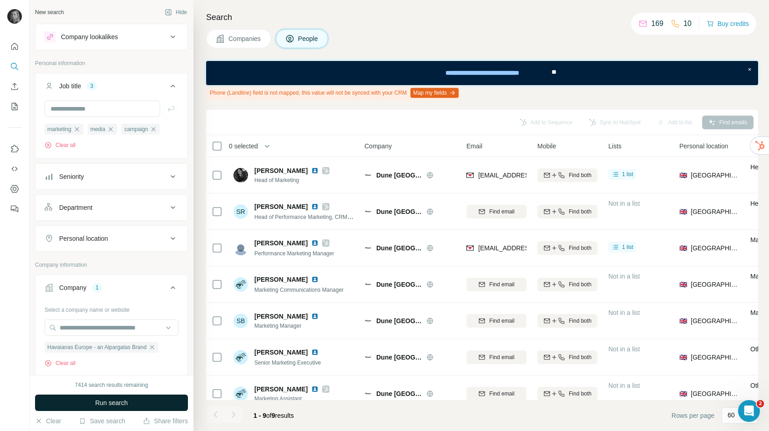
click at [116, 402] on span "Run search" at bounding box center [111, 402] width 33 height 9
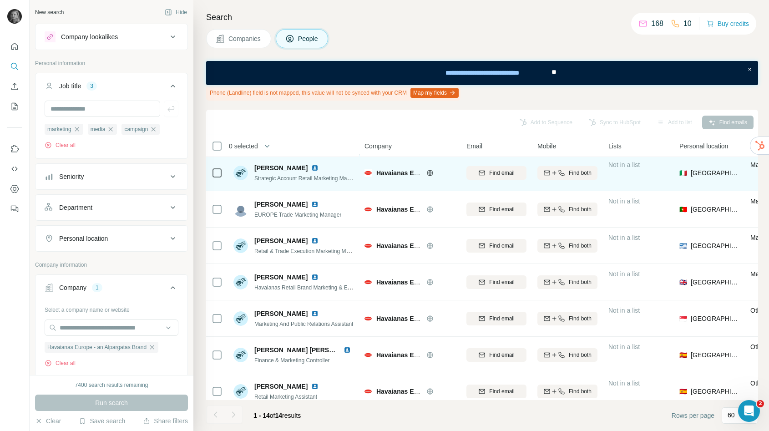
scroll to position [74, 0]
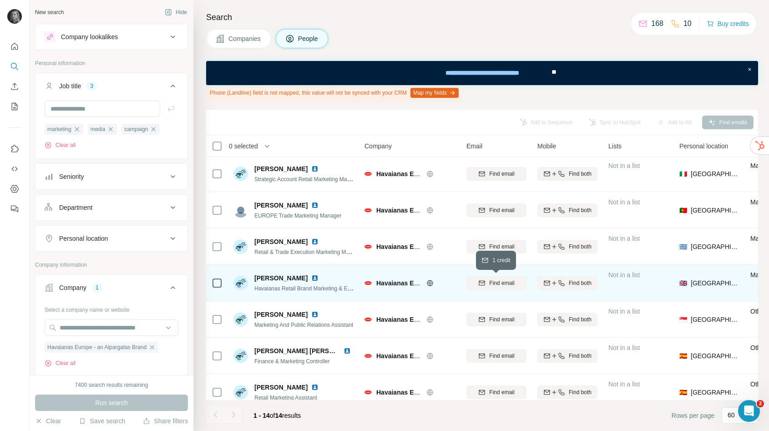
click at [485, 283] on div "Find email" at bounding box center [497, 283] width 60 height 8
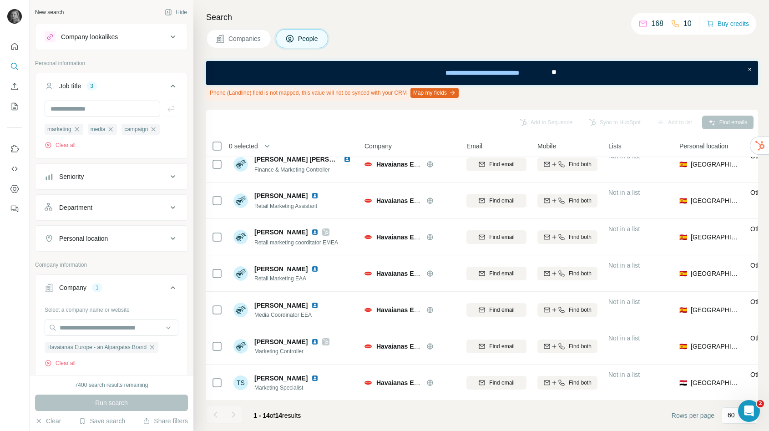
scroll to position [267, 0]
click at [234, 414] on div at bounding box center [233, 415] width 18 height 18
click at [156, 346] on icon "button" at bounding box center [151, 347] width 7 height 7
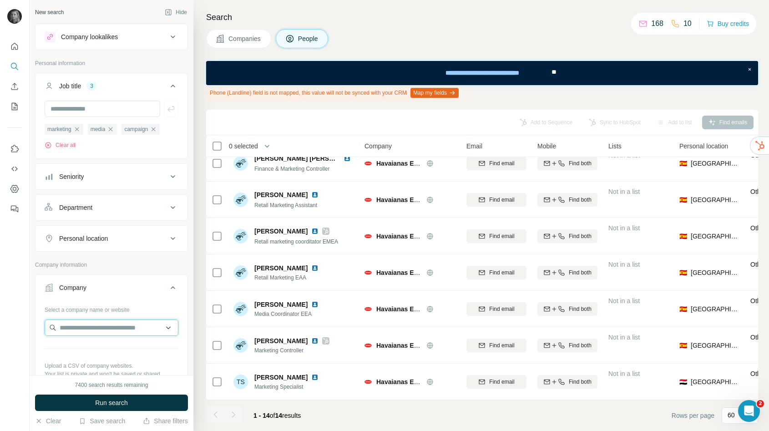
click at [135, 331] on input "text" at bounding box center [112, 328] width 134 height 16
paste input "**********"
type input "**********"
click at [114, 352] on p "Futurism Programme" at bounding box center [101, 348] width 60 height 9
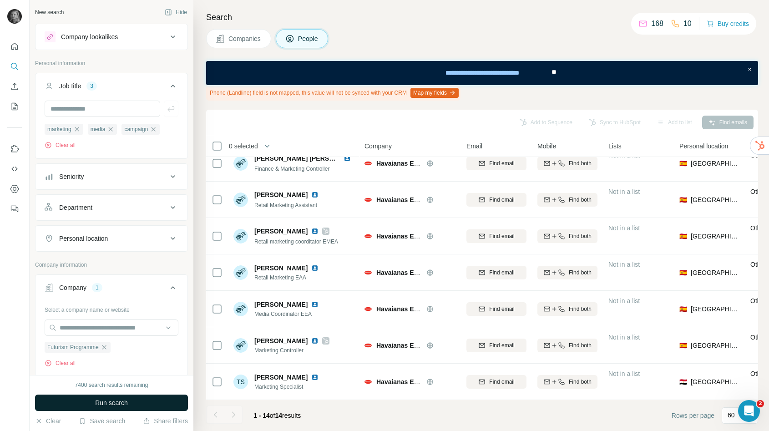
click at [119, 403] on span "Run search" at bounding box center [111, 402] width 33 height 9
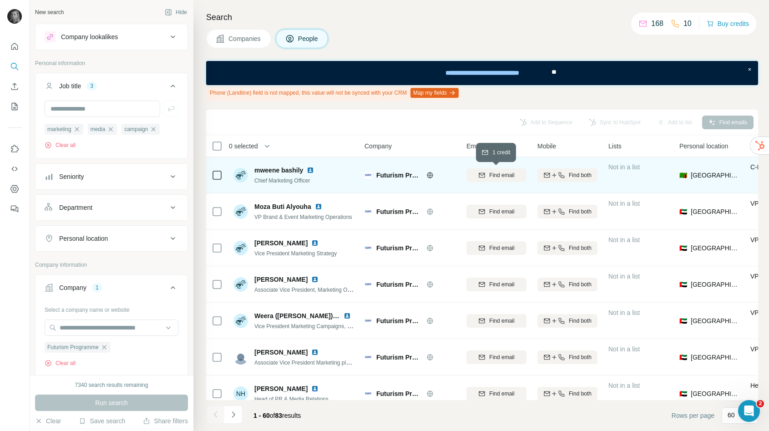
click at [500, 172] on span "Find email" at bounding box center [501, 175] width 25 height 8
click at [311, 168] on img at bounding box center [310, 170] width 7 height 7
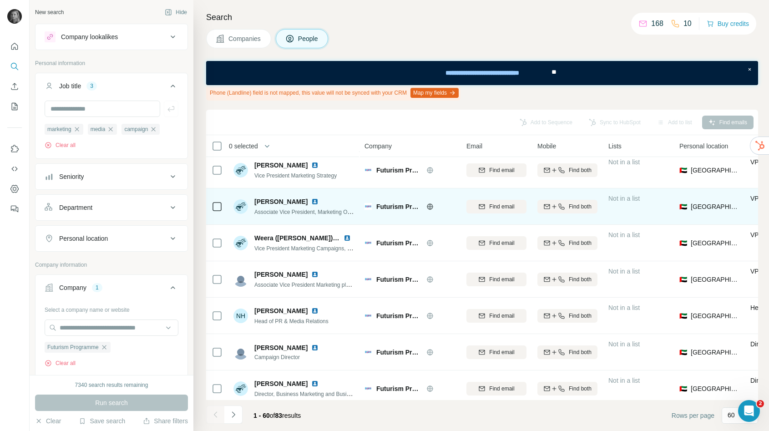
scroll to position [79, 0]
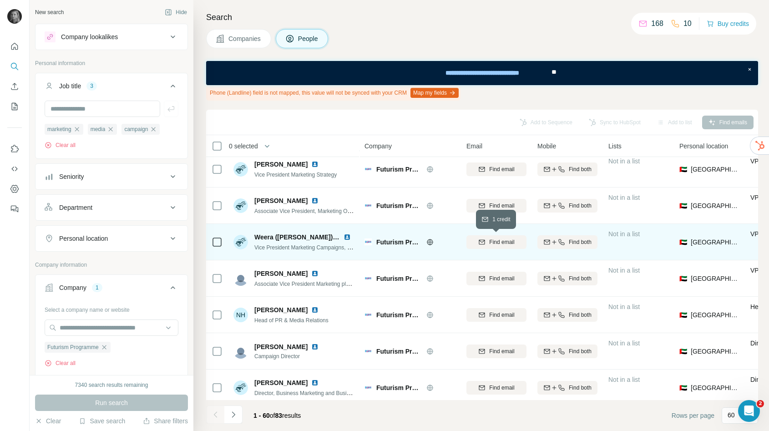
click at [496, 243] on span "Find email" at bounding box center [501, 242] width 25 height 8
click at [554, 245] on div "Find both" at bounding box center [568, 242] width 60 height 8
click at [347, 236] on img at bounding box center [347, 237] width 7 height 7
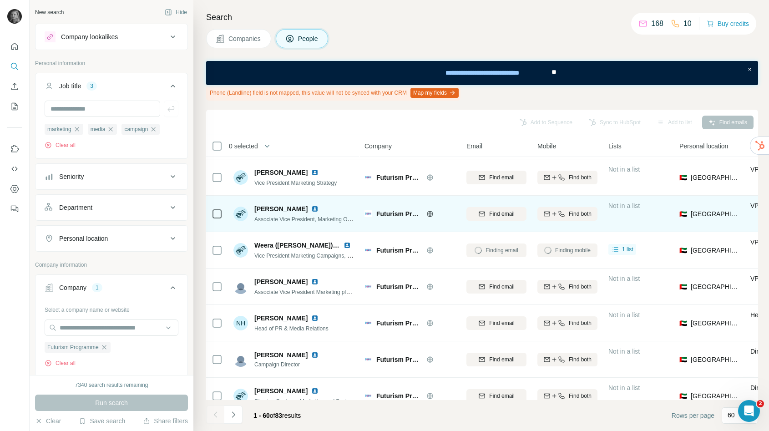
scroll to position [71, 0]
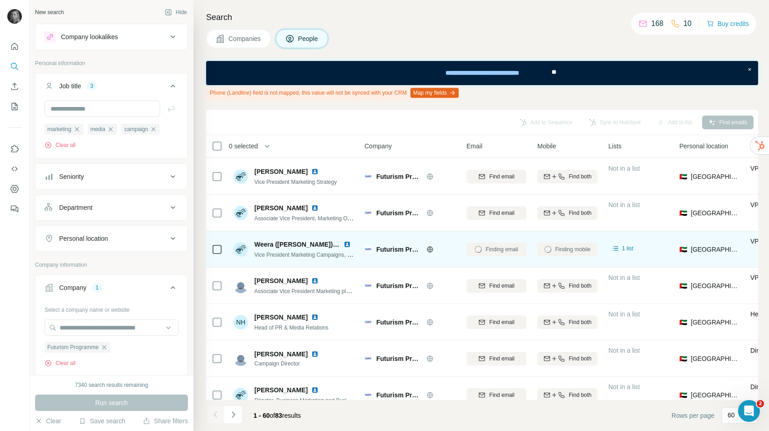
click at [346, 243] on img at bounding box center [347, 244] width 7 height 7
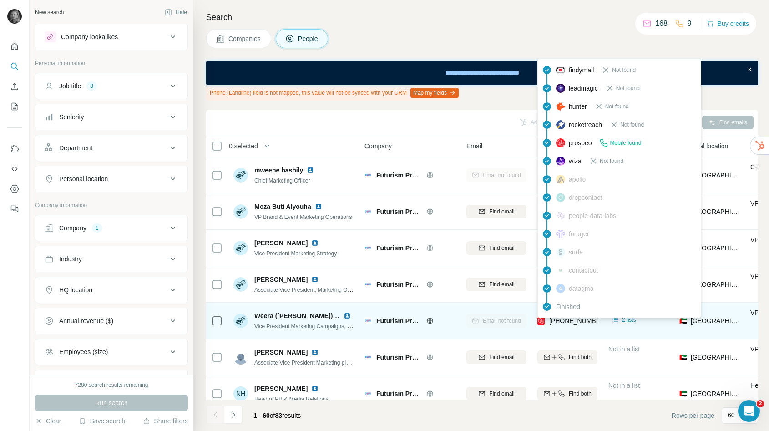
click at [566, 323] on span "[PHONE_NUMBER]" at bounding box center [578, 320] width 57 height 7
copy tr "[PHONE_NUMBER]"
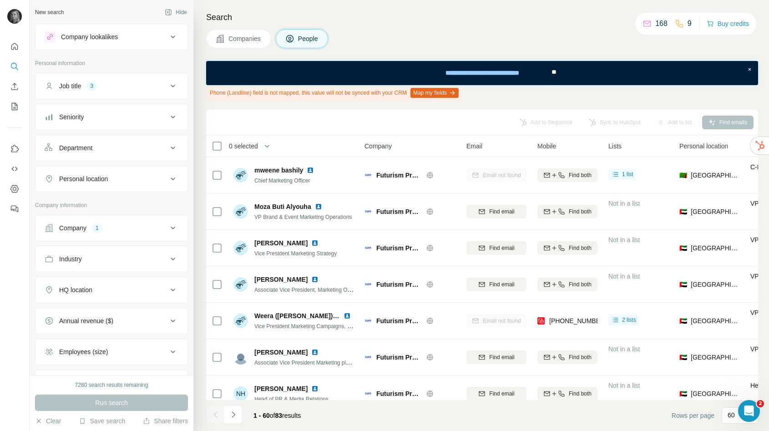
click at [314, 125] on div "Add to Sequence Sync to HubSpot Add to list Find emails" at bounding box center [482, 122] width 543 height 16
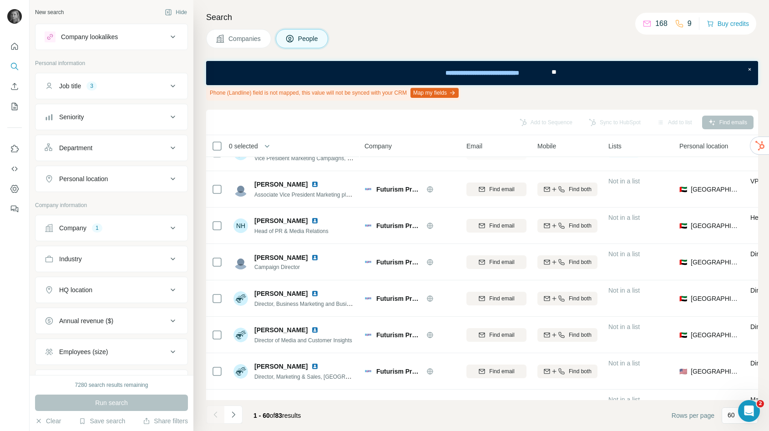
scroll to position [169, 0]
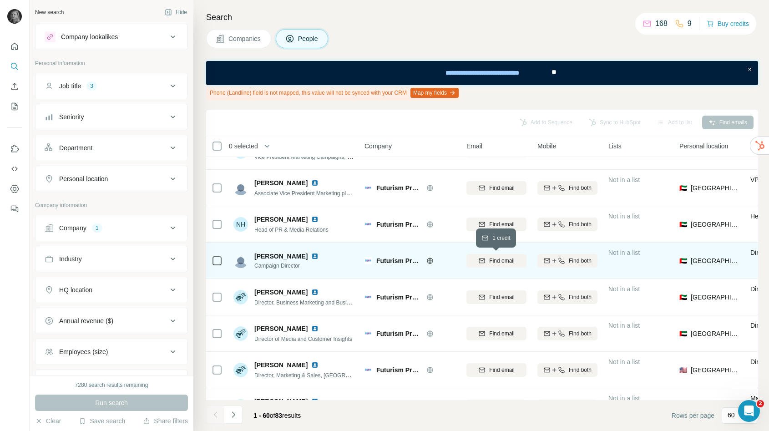
click at [490, 260] on span "Find email" at bounding box center [501, 261] width 25 height 8
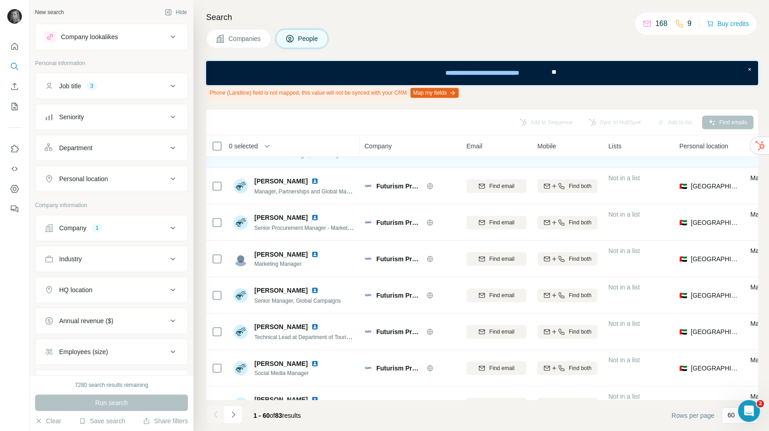
scroll to position [537, 0]
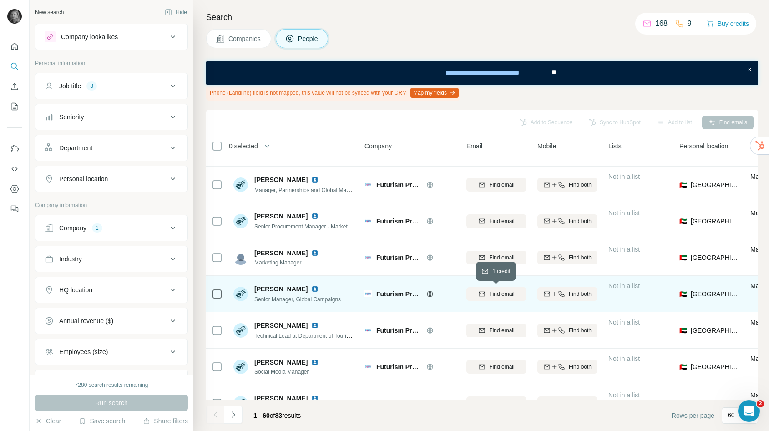
click at [494, 293] on span "Find email" at bounding box center [501, 294] width 25 height 8
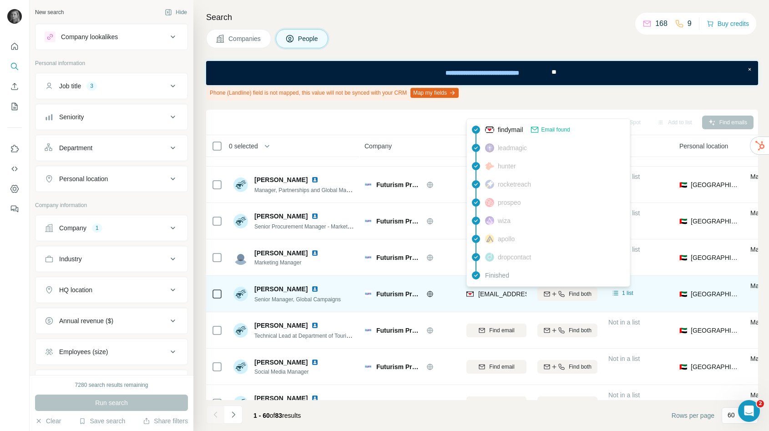
click at [478, 291] on div "[EMAIL_ADDRESS][DOMAIN_NAME]" at bounding box center [523, 294] width 112 height 9
click at [493, 295] on span "[EMAIL_ADDRESS][DOMAIN_NAME]" at bounding box center [533, 293] width 108 height 7
copy tr "[EMAIL_ADDRESS][DOMAIN_NAME]"
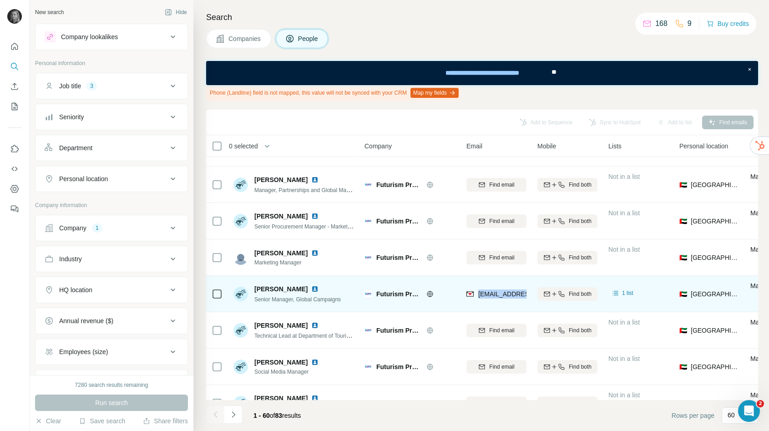
click at [311, 287] on img at bounding box center [314, 288] width 7 height 7
drag, startPoint x: 273, startPoint y: 289, endPoint x: 301, endPoint y: 290, distance: 28.3
click at [301, 290] on span "[PERSON_NAME]" at bounding box center [281, 289] width 53 height 9
copy span "[PERSON_NAME]"
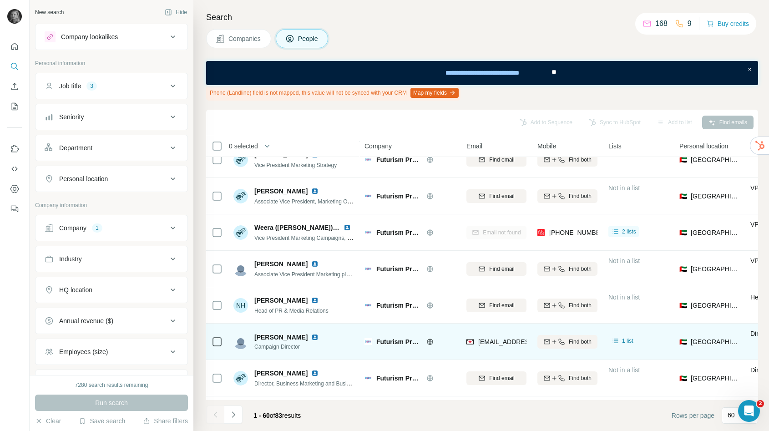
scroll to position [98, 0]
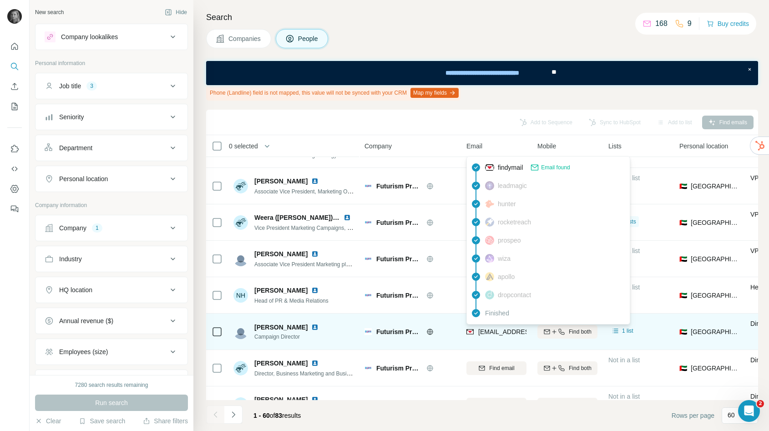
click at [497, 331] on span "[EMAIL_ADDRESS][DOMAIN_NAME]" at bounding box center [533, 331] width 108 height 7
copy tr "[EMAIL_ADDRESS][DOMAIN_NAME]"
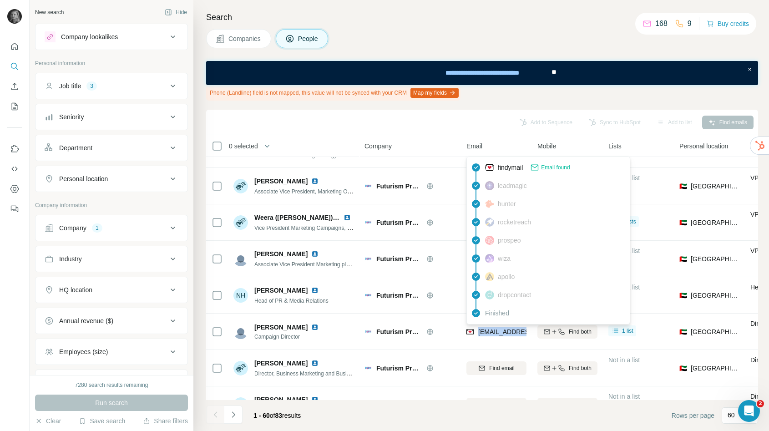
click at [125, 226] on div "Company 1" at bounding box center [106, 228] width 123 height 9
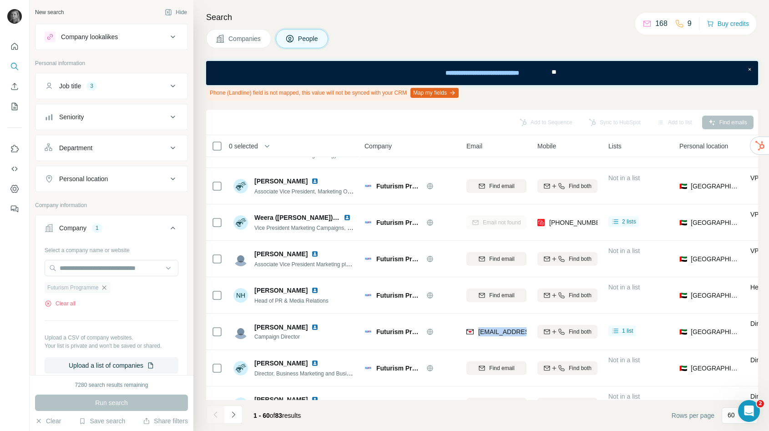
click at [105, 287] on icon "button" at bounding box center [104, 287] width 7 height 7
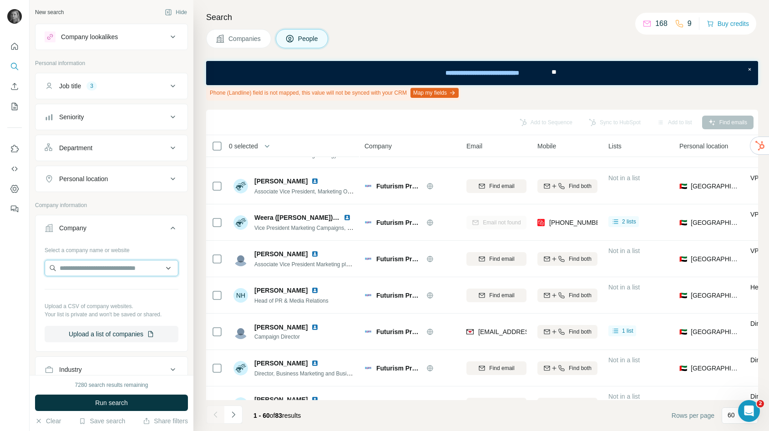
click at [103, 269] on input "text" at bounding box center [112, 268] width 134 height 16
paste input "**********"
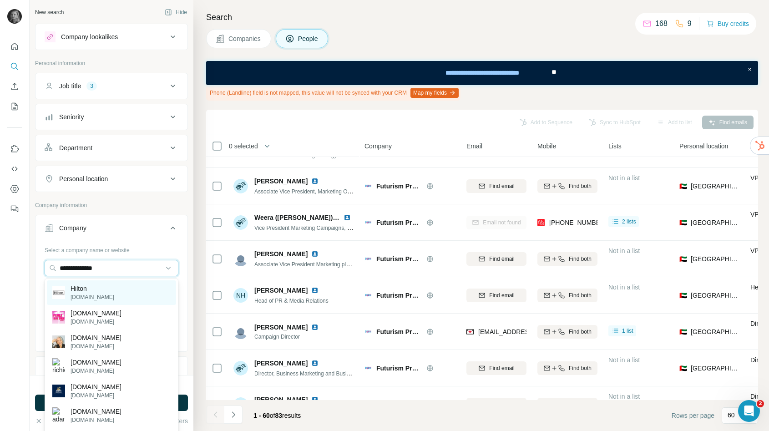
type input "**********"
click at [107, 291] on div "[PERSON_NAME] [PERSON_NAME][DOMAIN_NAME]" at bounding box center [111, 292] width 129 height 25
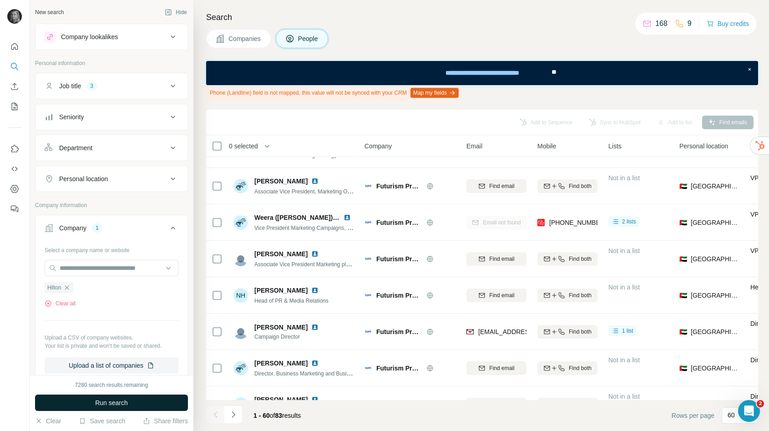
click at [109, 400] on span "Run search" at bounding box center [111, 402] width 33 height 9
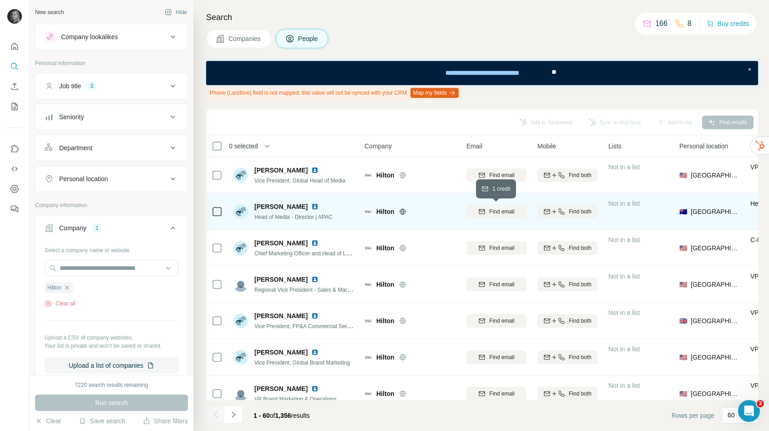
click at [506, 212] on span "Find email" at bounding box center [501, 212] width 25 height 8
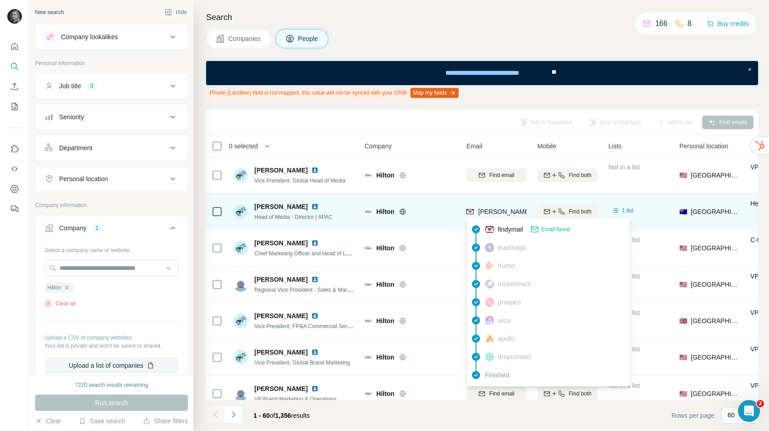
click at [499, 211] on span "[PERSON_NAME][EMAIL_ADDRESS][PERSON_NAME][PERSON_NAME][DOMAIN_NAME]" at bounding box center [611, 211] width 265 height 7
copy tr "[PERSON_NAME][EMAIL_ADDRESS][PERSON_NAME][PERSON_NAME][DOMAIN_NAME]"
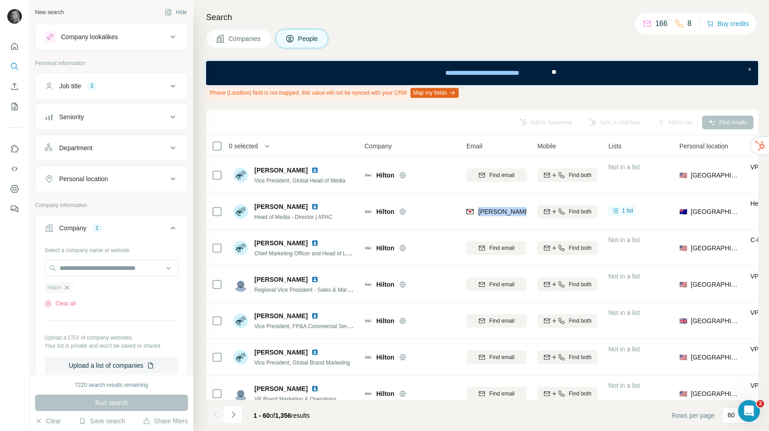
click at [69, 290] on icon "button" at bounding box center [66, 287] width 7 height 7
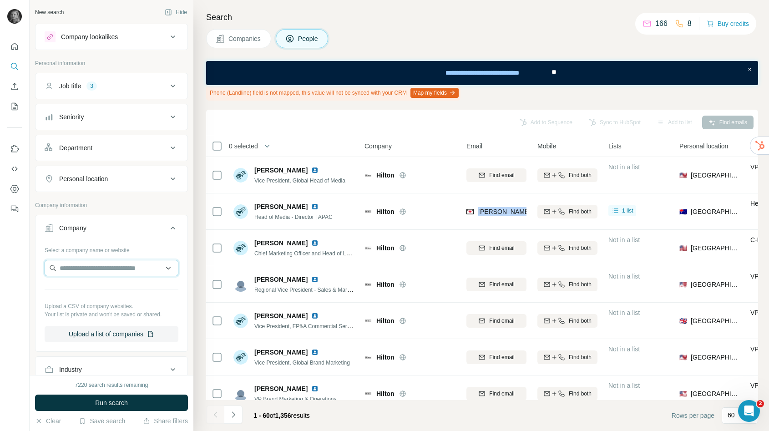
click at [82, 267] on input "text" at bounding box center [112, 268] width 134 height 16
paste input "**********"
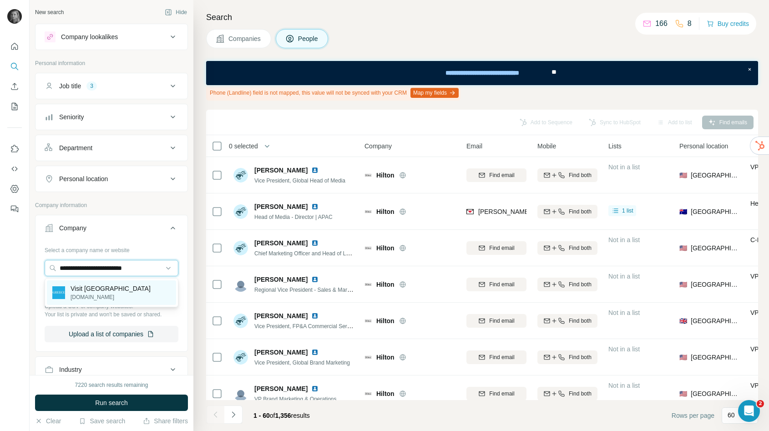
type input "**********"
click at [93, 289] on p "Visit [GEOGRAPHIC_DATA]" at bounding box center [111, 288] width 80 height 9
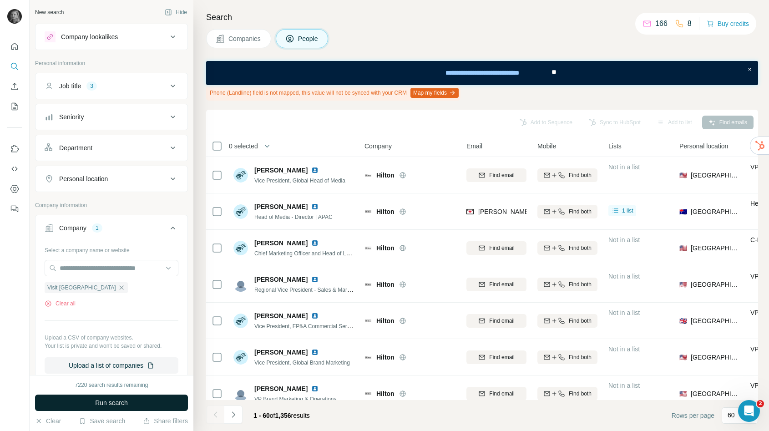
click at [91, 407] on button "Run search" at bounding box center [111, 403] width 153 height 16
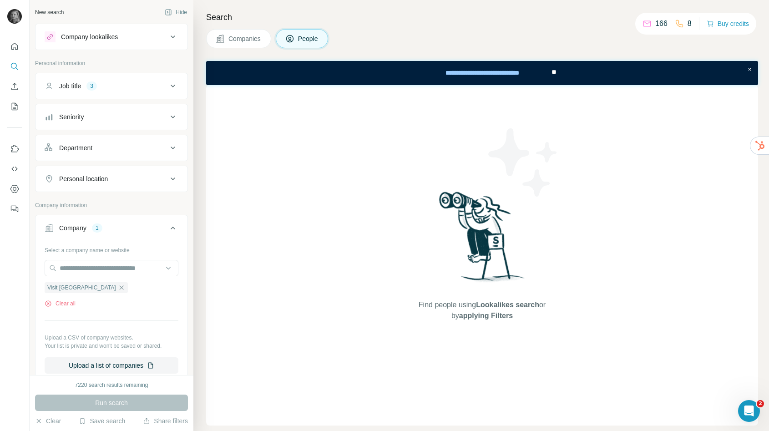
click at [252, 43] on button "Companies" at bounding box center [238, 38] width 65 height 19
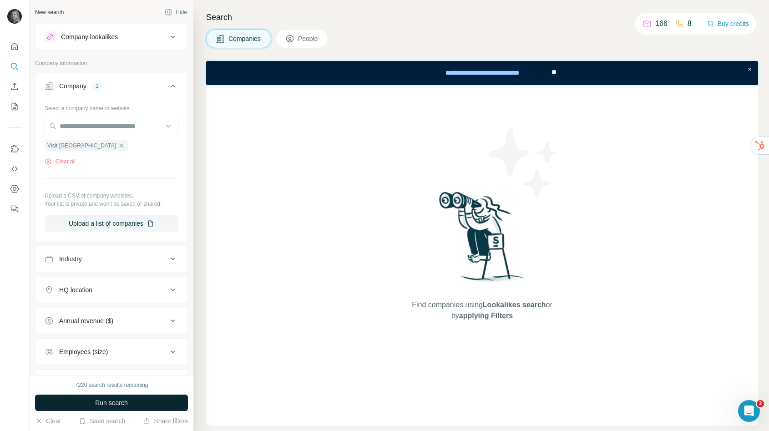
click at [116, 403] on span "Run search" at bounding box center [111, 402] width 33 height 9
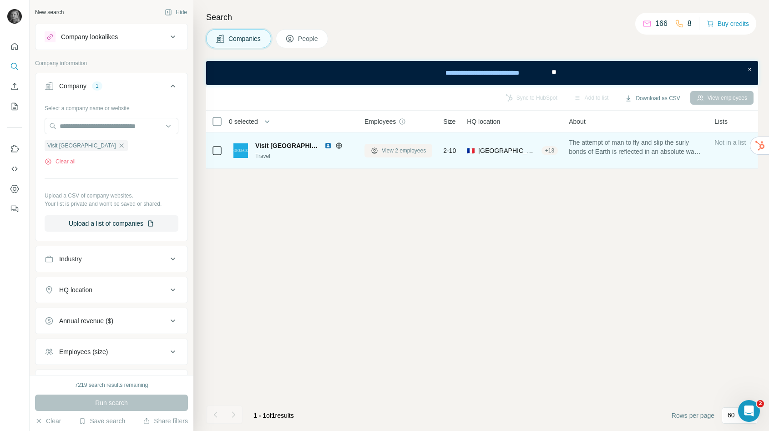
click at [390, 153] on span "View 2 employees" at bounding box center [404, 151] width 44 height 8
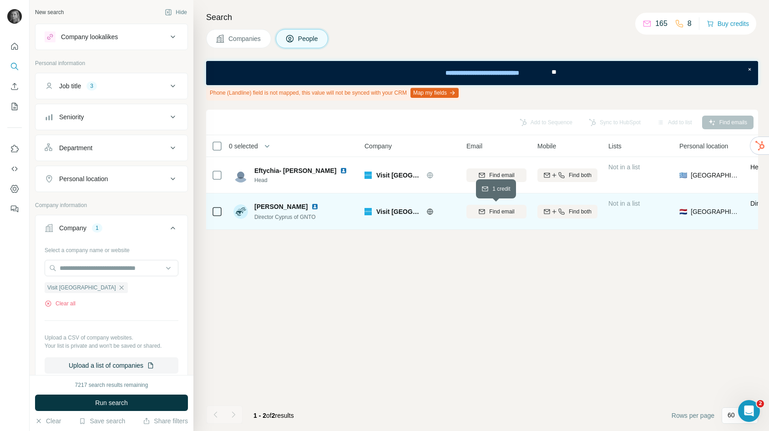
click at [502, 210] on span "Find email" at bounding box center [501, 212] width 25 height 8
click at [119, 287] on icon "button" at bounding box center [121, 287] width 4 height 4
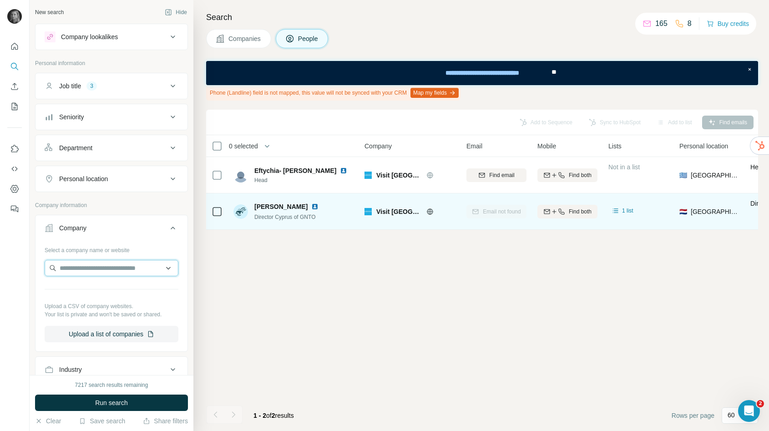
click at [87, 265] on input "text" at bounding box center [112, 268] width 134 height 16
type input "**********"
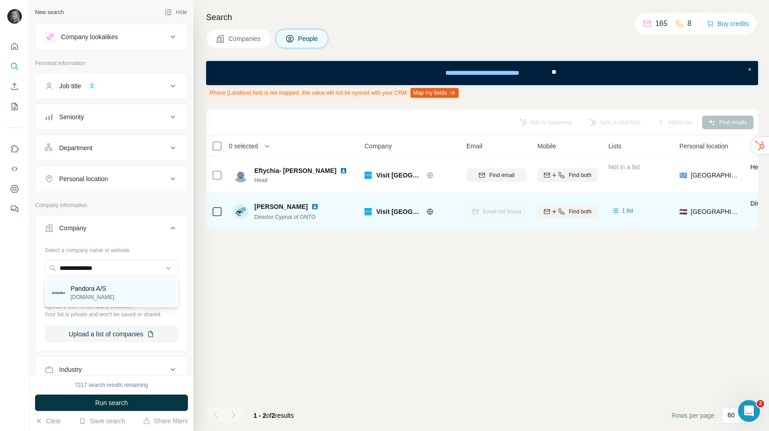
click at [112, 296] on div "Pandora A/S [DOMAIN_NAME]" at bounding box center [111, 292] width 129 height 25
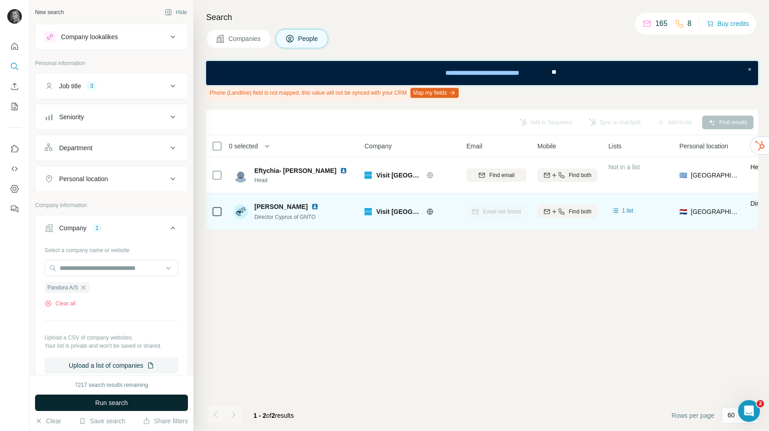
click at [118, 408] on button "Run search" at bounding box center [111, 403] width 153 height 16
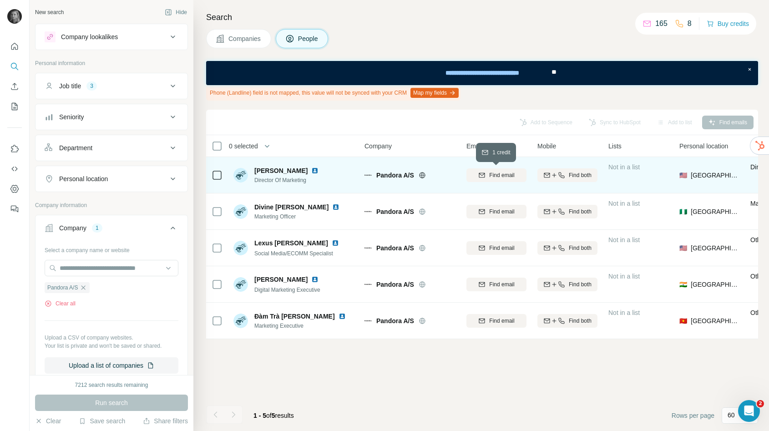
click at [494, 174] on span "Find email" at bounding box center [501, 175] width 25 height 8
click at [86, 287] on icon "button" at bounding box center [83, 287] width 7 height 7
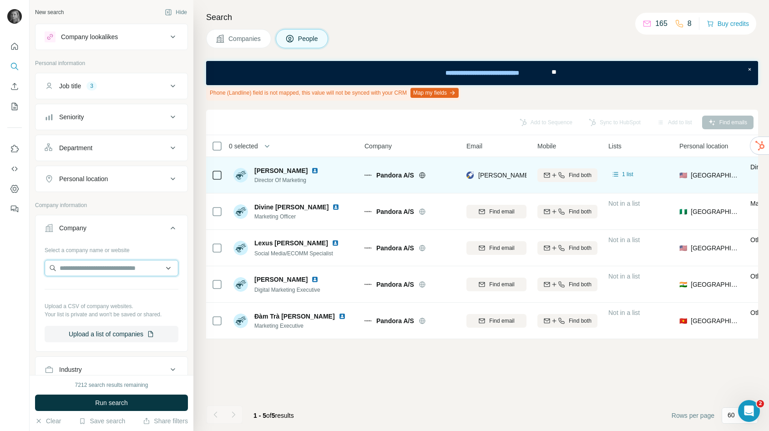
click at [87, 273] on input "text" at bounding box center [112, 268] width 134 height 16
paste input "**********"
type input "**********"
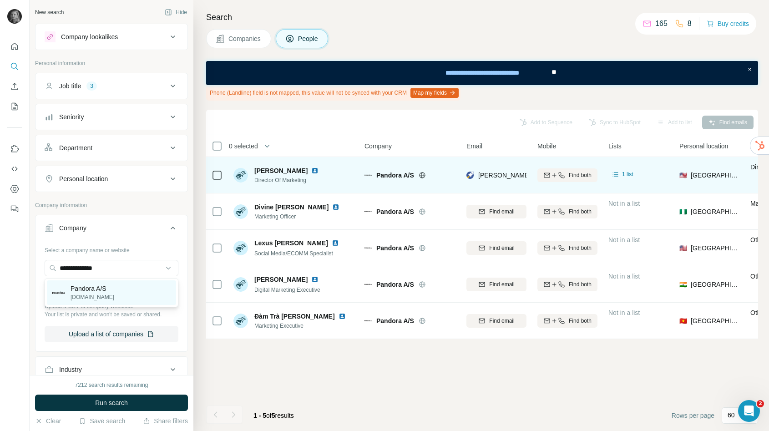
click at [115, 292] on div "Pandora A/S [DOMAIN_NAME]" at bounding box center [111, 292] width 129 height 25
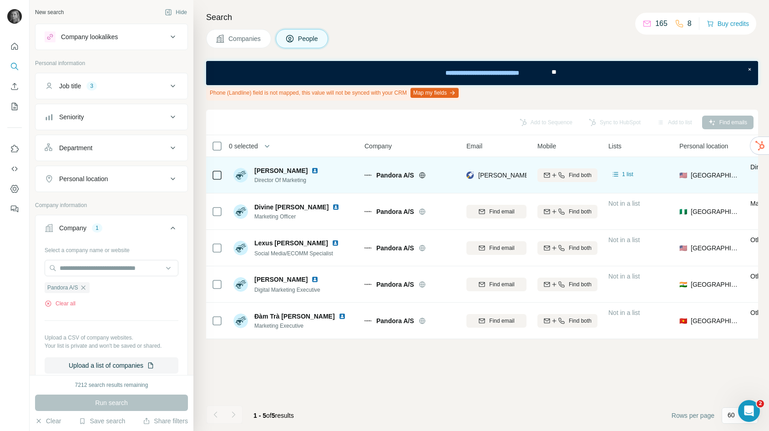
click at [496, 168] on div "[PERSON_NAME][EMAIL_ADDRESS][DOMAIN_NAME]" at bounding box center [497, 175] width 60 height 25
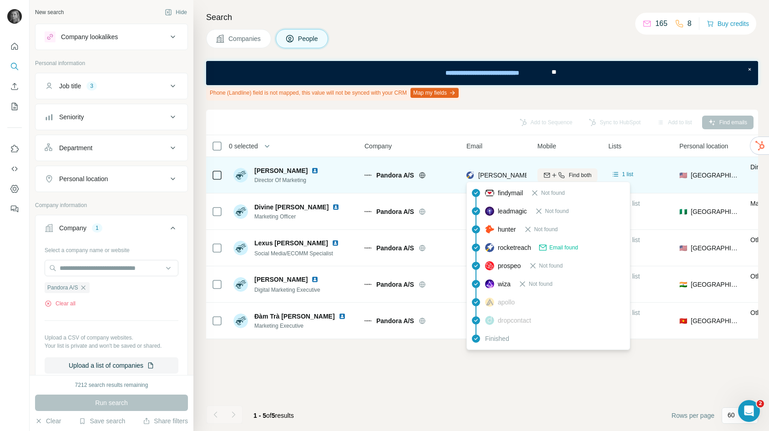
click at [496, 172] on span "[PERSON_NAME][EMAIL_ADDRESS][DOMAIN_NAME]" at bounding box center [559, 175] width 160 height 7
copy tr "[PERSON_NAME][EMAIL_ADDRESS][DOMAIN_NAME]"
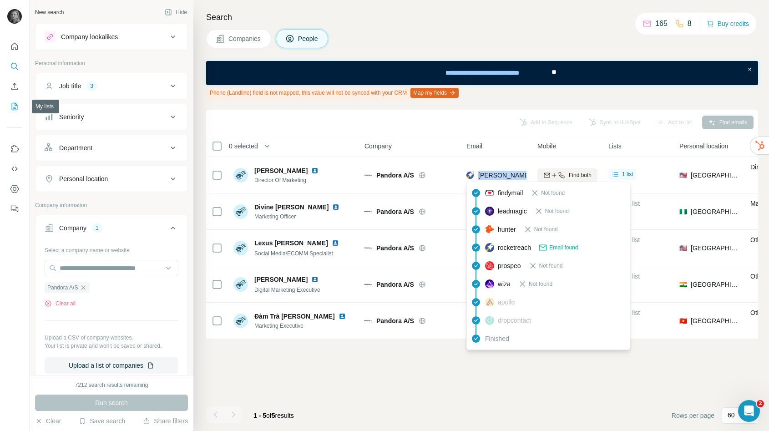
click at [16, 105] on icon "My lists" at bounding box center [15, 106] width 5 height 6
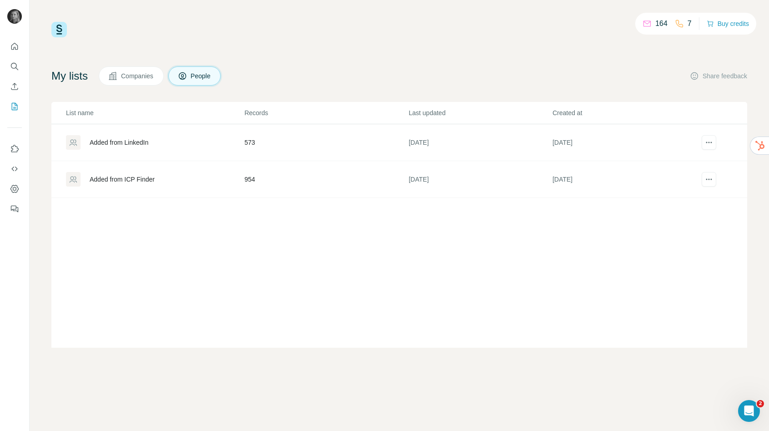
click at [241, 182] on div "Added from ICP Finder" at bounding box center [155, 179] width 178 height 15
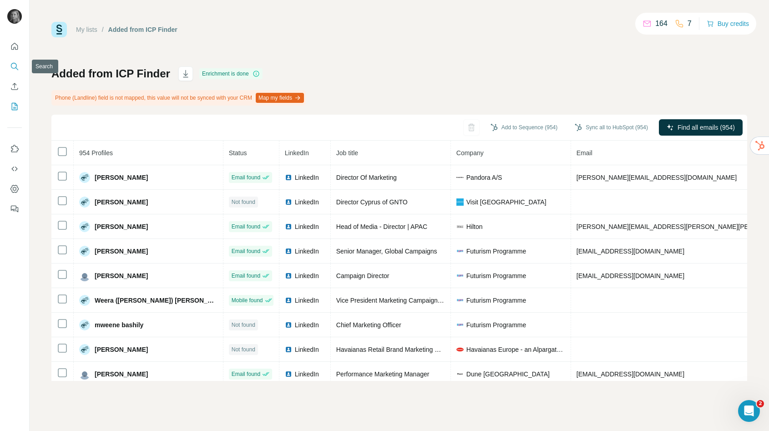
click at [17, 63] on icon "Search" at bounding box center [14, 66] width 9 height 9
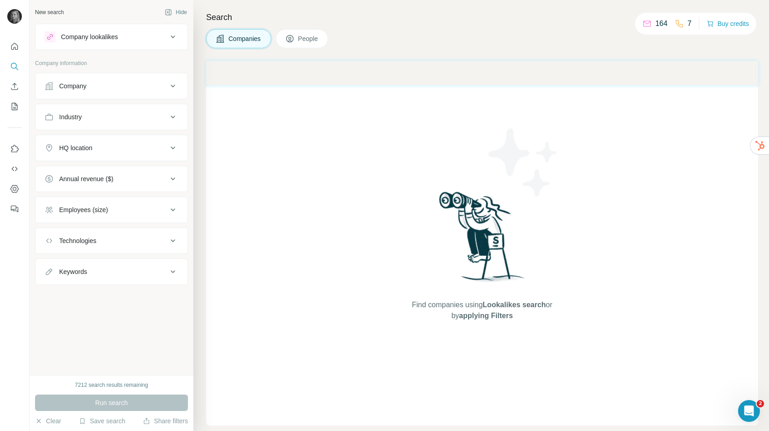
click at [93, 95] on button "Company" at bounding box center [112, 86] width 152 height 22
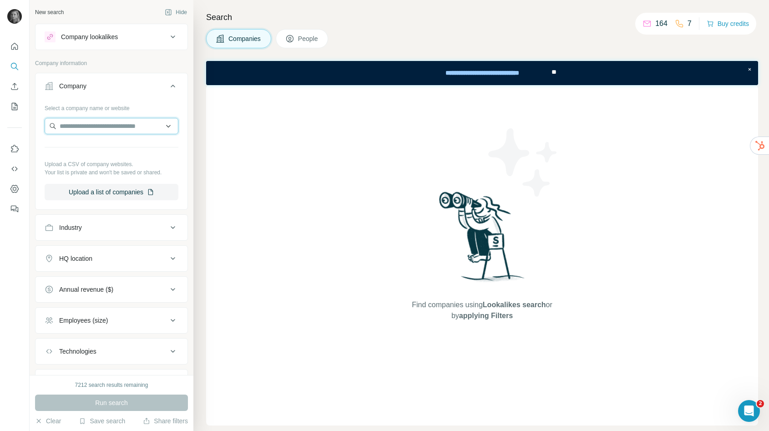
click at [94, 128] on input "text" at bounding box center [112, 126] width 134 height 16
paste input "**********"
type input "**********"
click at [103, 143] on p "VisitMalta+" at bounding box center [93, 146] width 44 height 9
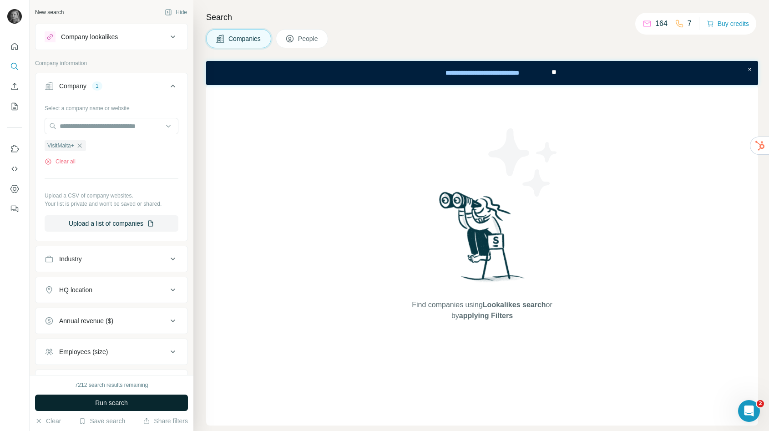
click at [108, 400] on span "Run search" at bounding box center [111, 402] width 33 height 9
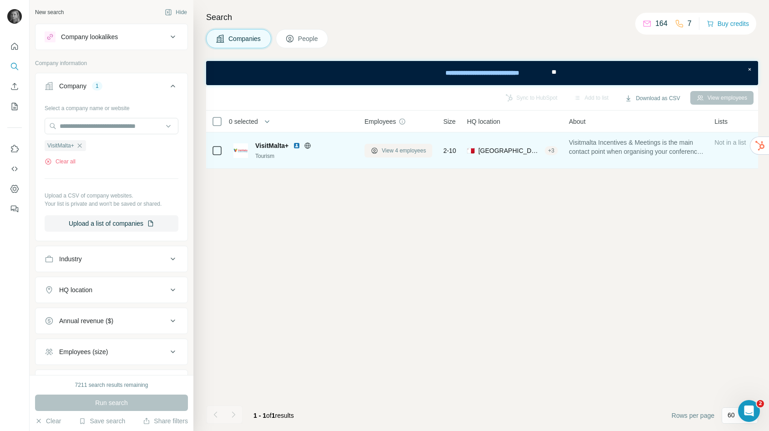
click at [421, 149] on span "View 4 employees" at bounding box center [404, 151] width 44 height 8
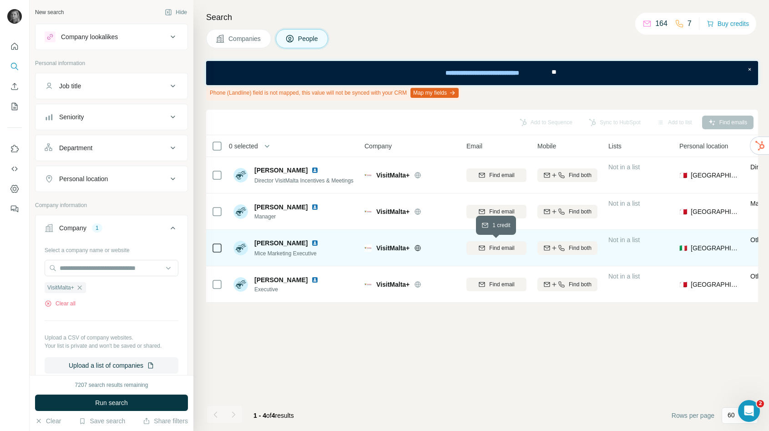
click at [510, 251] on span "Find email" at bounding box center [501, 248] width 25 height 8
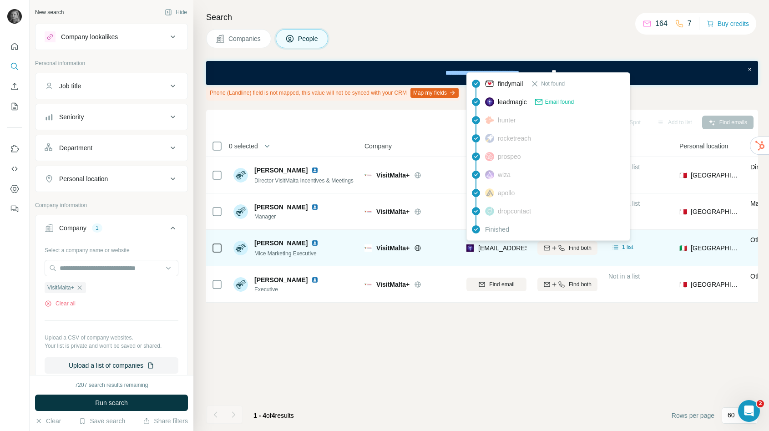
click at [502, 247] on span "[EMAIL_ADDRESS][DOMAIN_NAME]" at bounding box center [533, 248] width 108 height 7
copy tr "[EMAIL_ADDRESS][DOMAIN_NAME]"
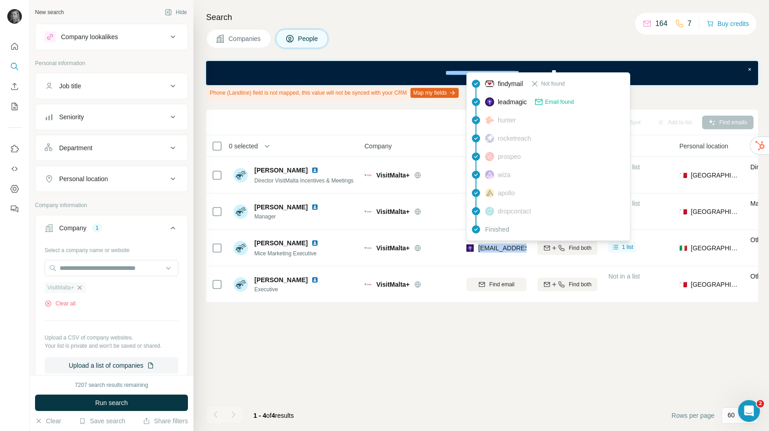
click at [82, 287] on icon "button" at bounding box center [79, 287] width 7 height 7
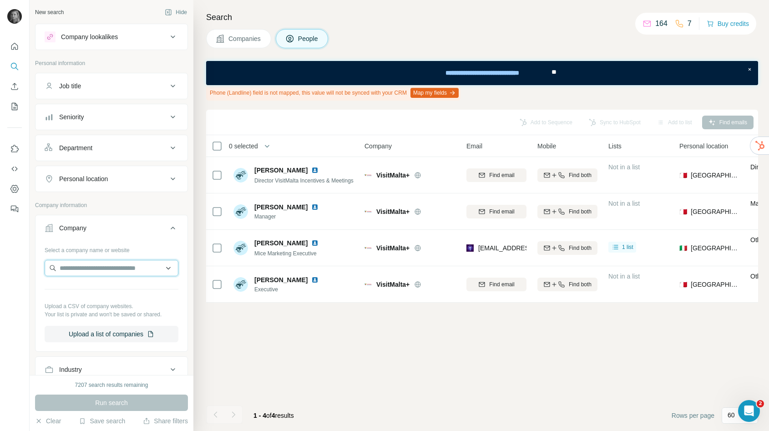
click at [93, 267] on input "text" at bounding box center [112, 268] width 134 height 16
paste input "**********"
type input "**********"
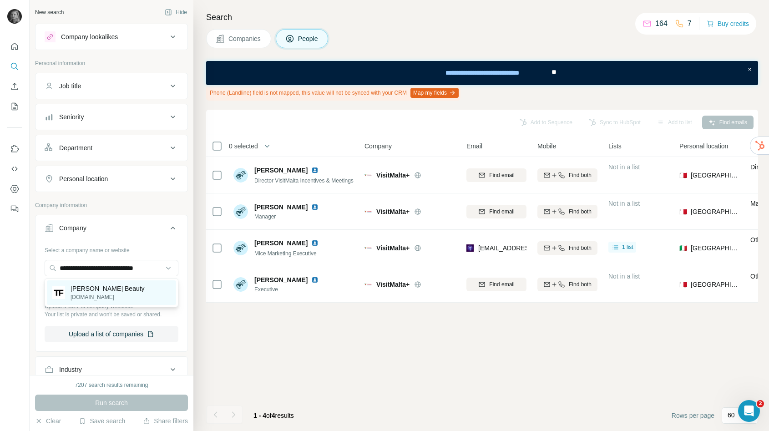
click at [98, 290] on p "[PERSON_NAME] Beauty" at bounding box center [108, 288] width 74 height 9
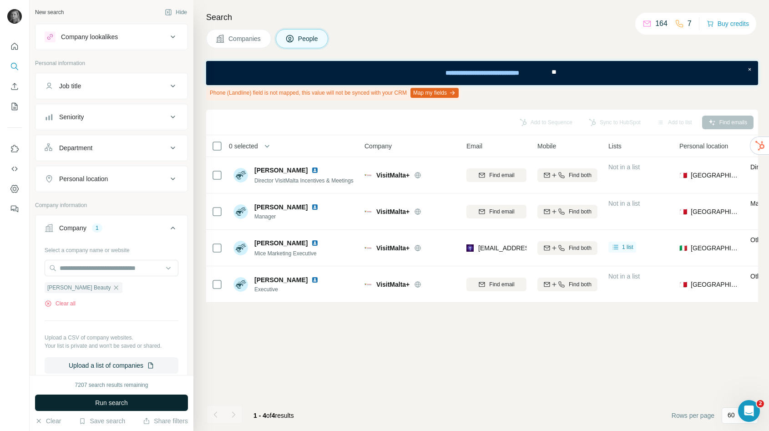
click at [112, 400] on span "Run search" at bounding box center [111, 402] width 33 height 9
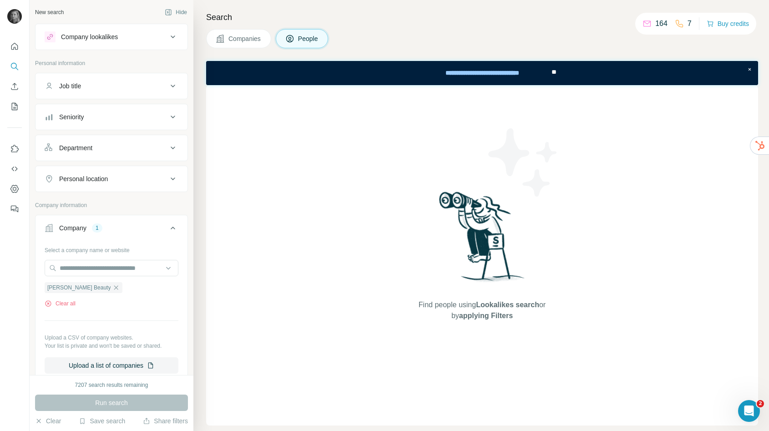
click at [248, 38] on span "Companies" at bounding box center [245, 38] width 33 height 9
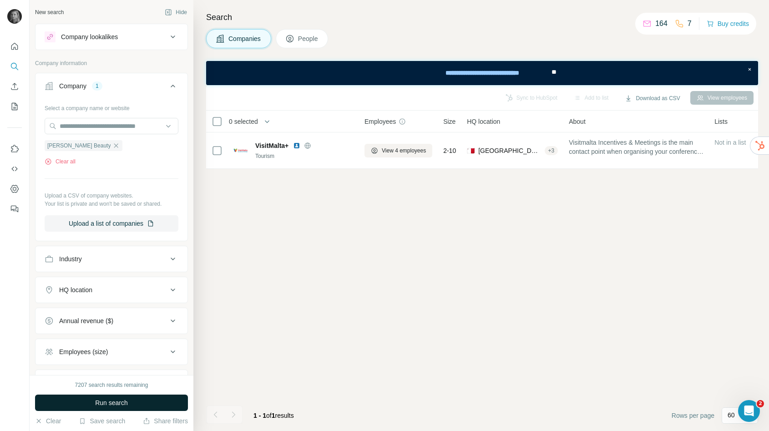
click at [155, 395] on button "Run search" at bounding box center [111, 403] width 153 height 16
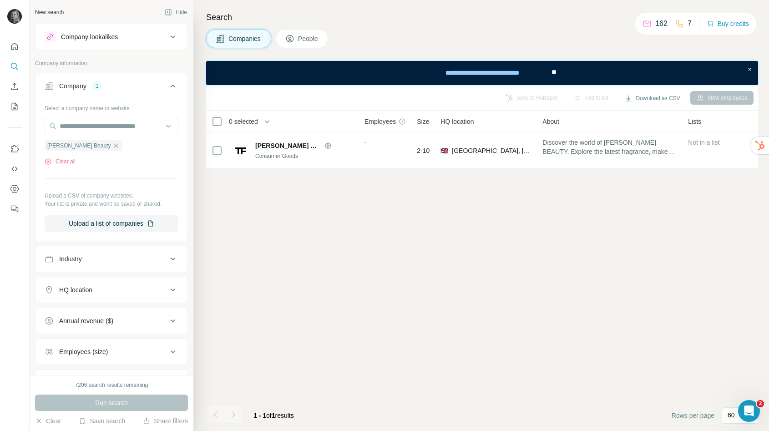
click at [96, 140] on div "[PERSON_NAME] Beauty" at bounding box center [84, 145] width 78 height 11
click at [112, 146] on icon "button" at bounding box center [115, 145] width 7 height 7
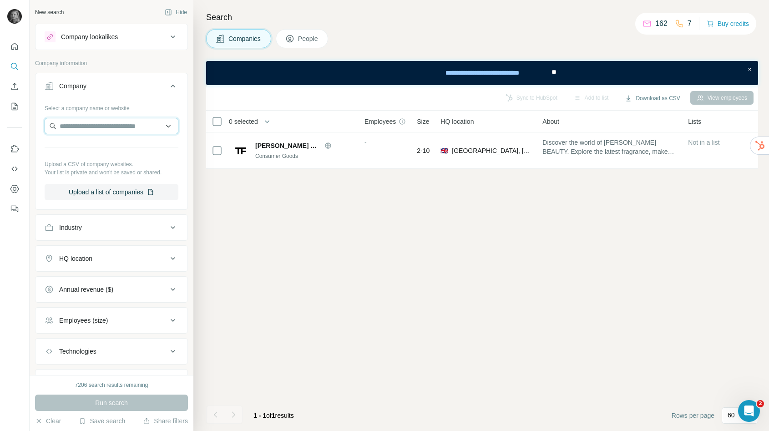
click at [100, 128] on input "text" at bounding box center [112, 126] width 134 height 16
type input "**********"
click at [110, 149] on p "[PERSON_NAME]" at bounding box center [97, 146] width 52 height 9
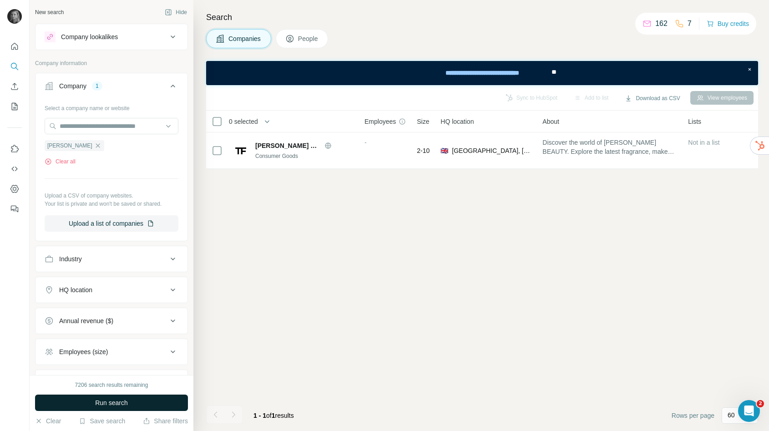
click at [135, 403] on button "Run search" at bounding box center [111, 403] width 153 height 16
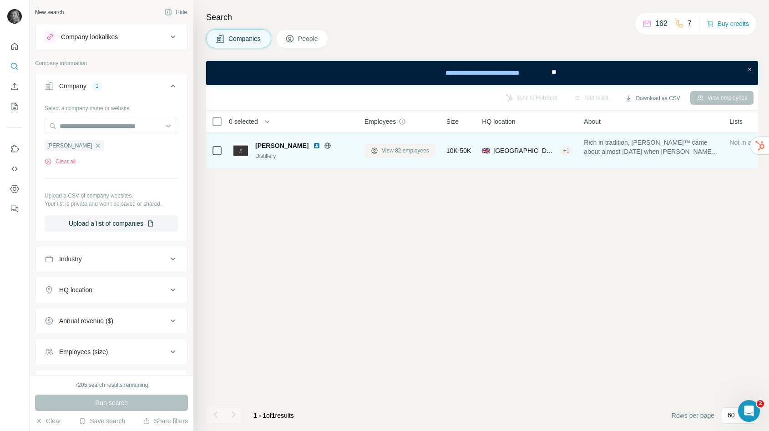
click at [370, 145] on button "View 82 employees" at bounding box center [400, 151] width 71 height 14
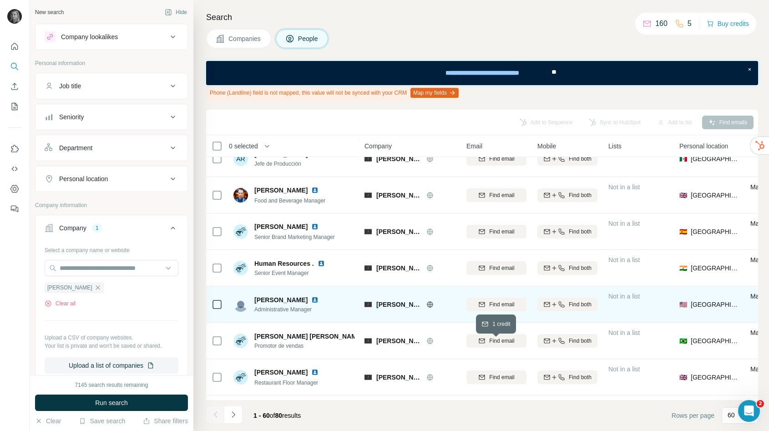
scroll to position [161, 0]
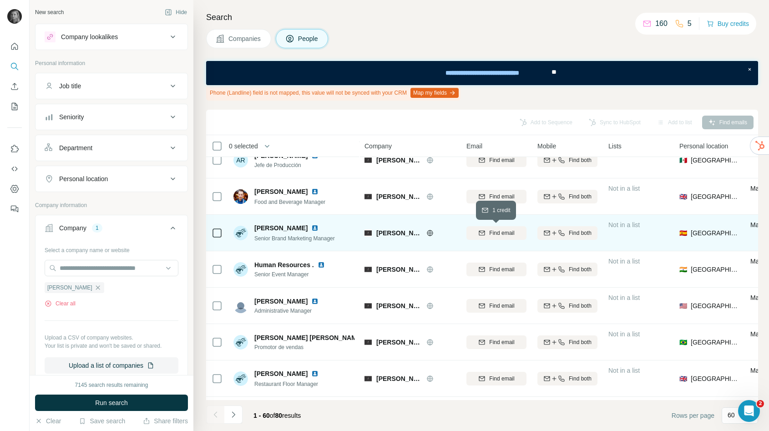
click at [510, 231] on span "Find email" at bounding box center [501, 233] width 25 height 8
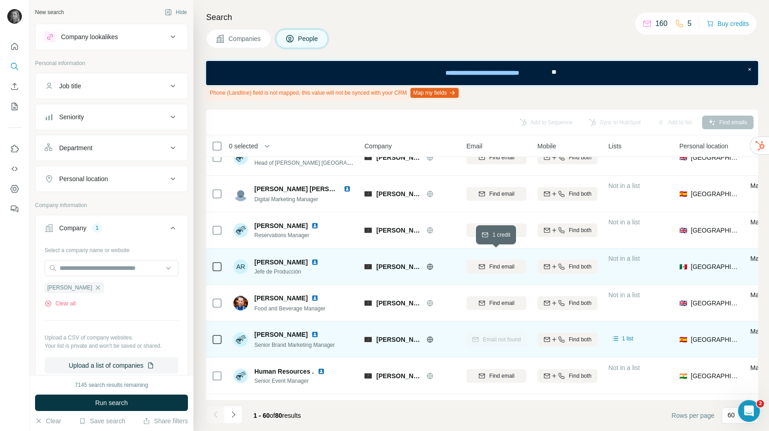
scroll to position [54, 0]
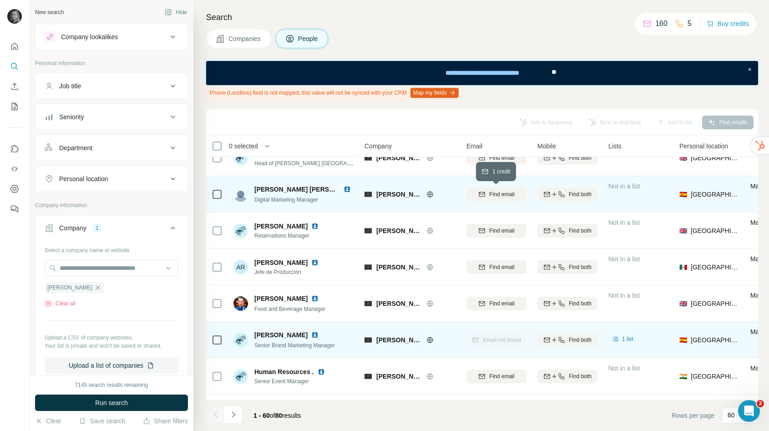
click at [506, 193] on span "Find email" at bounding box center [501, 194] width 25 height 8
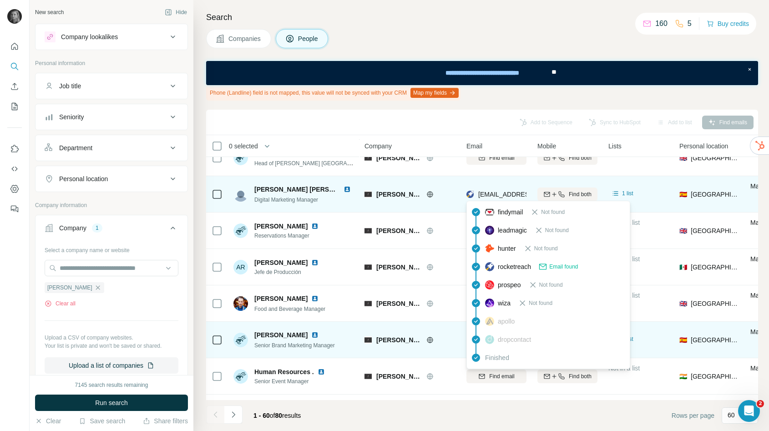
click at [502, 193] on span "[EMAIL_ADDRESS][DOMAIN_NAME]" at bounding box center [533, 194] width 108 height 7
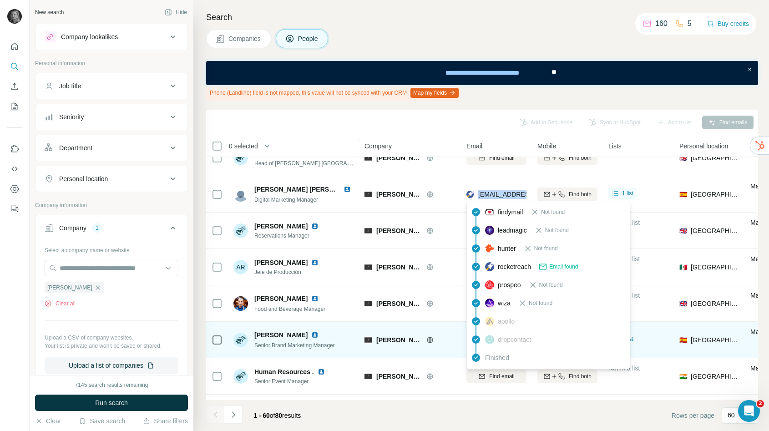
copy tr "[EMAIL_ADDRESS][DOMAIN_NAME]"
click at [94, 287] on icon "button" at bounding box center [97, 287] width 7 height 7
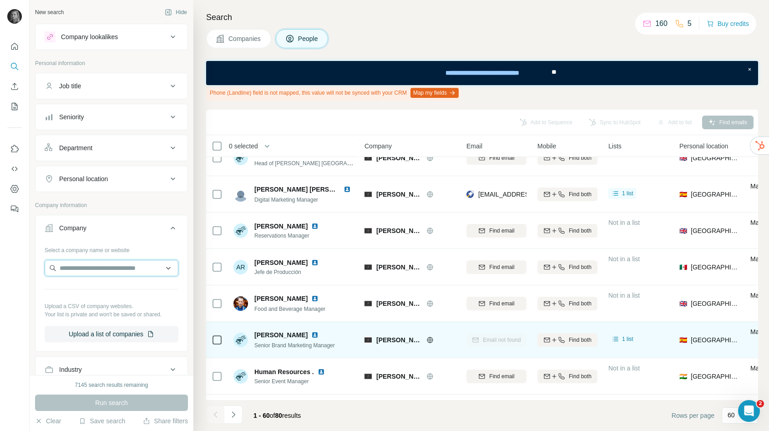
click at [94, 266] on input "text" at bounding box center [112, 268] width 134 height 16
paste input "**********"
type input "**********"
click at [104, 292] on p "Bombay Sapphire" at bounding box center [96, 288] width 51 height 9
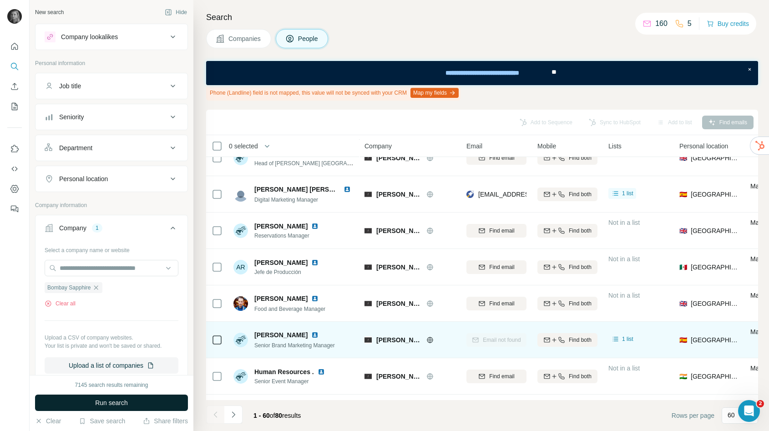
click at [114, 406] on span "Run search" at bounding box center [111, 402] width 33 height 9
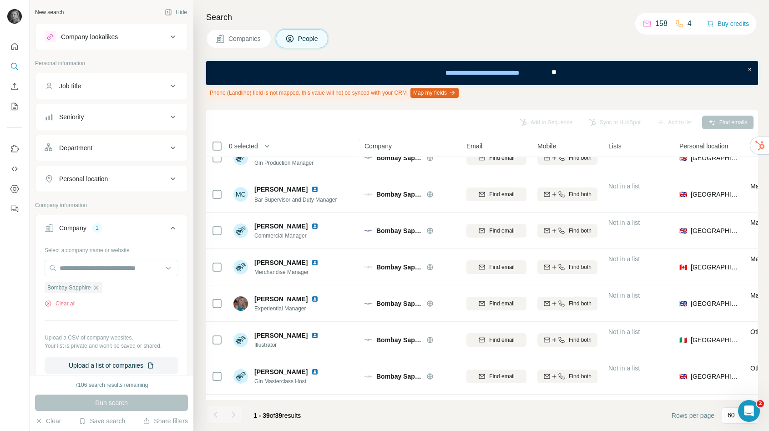
click at [136, 184] on button "Personal location" at bounding box center [112, 179] width 152 height 22
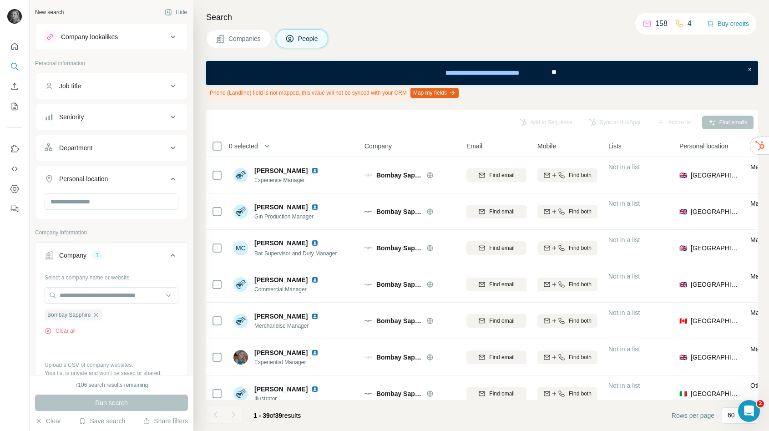
click at [125, 90] on div "Job title" at bounding box center [106, 86] width 123 height 9
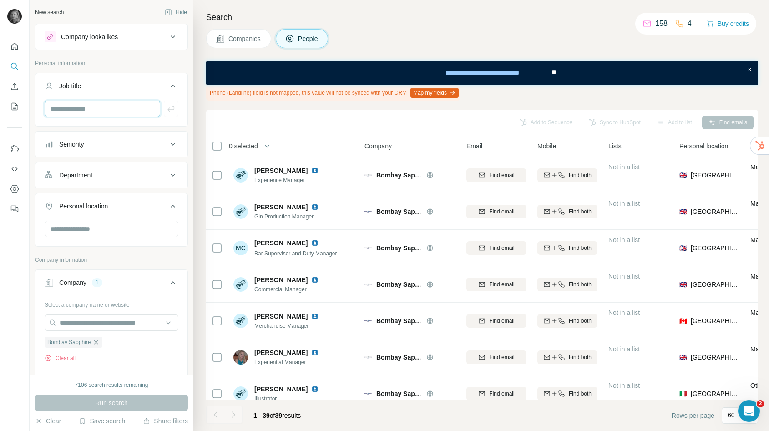
click at [121, 105] on input "text" at bounding box center [103, 109] width 116 height 16
type input "*********"
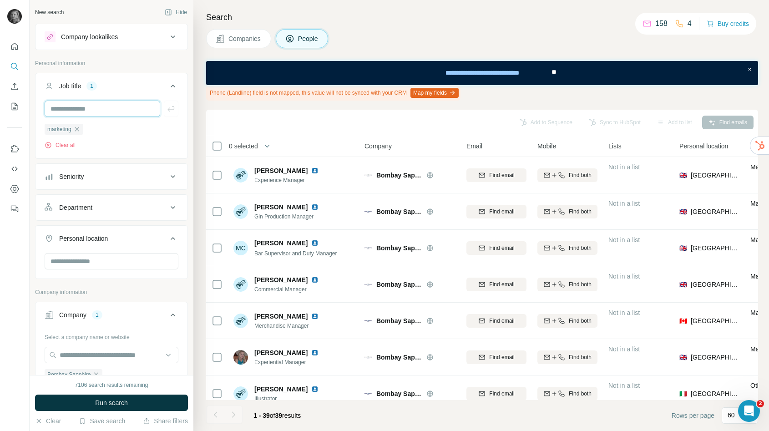
click at [107, 109] on input "text" at bounding box center [103, 109] width 116 height 16
type input "*****"
click at [113, 405] on span "Run search" at bounding box center [111, 402] width 33 height 9
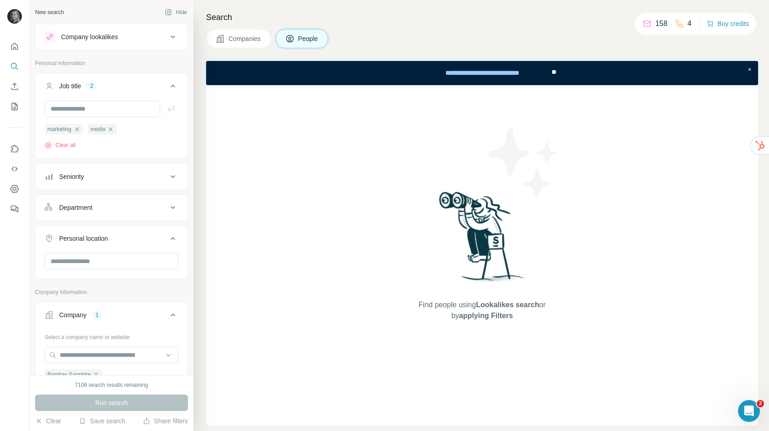
click at [247, 36] on span "Companies" at bounding box center [245, 38] width 33 height 9
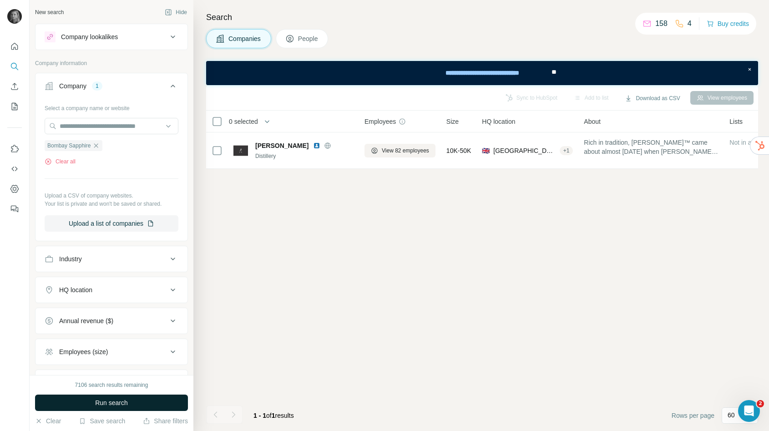
click at [153, 401] on button "Run search" at bounding box center [111, 403] width 153 height 16
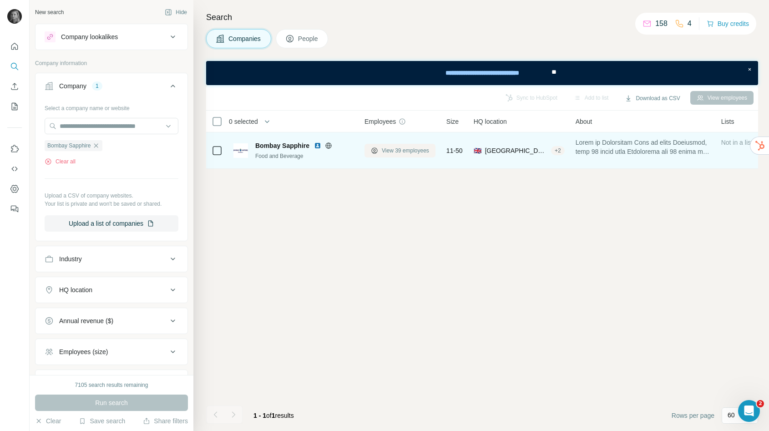
click at [387, 147] on span "View 39 employees" at bounding box center [405, 151] width 47 height 8
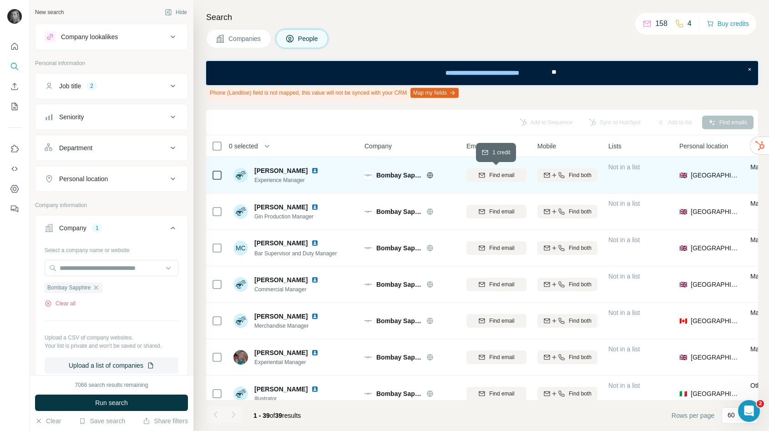
click at [497, 178] on span "Find email" at bounding box center [501, 175] width 25 height 8
click at [498, 175] on div "Finding email" at bounding box center [497, 175] width 60 height 25
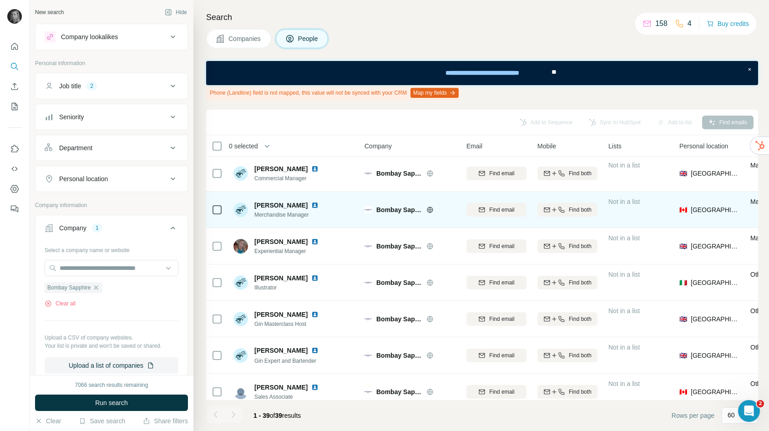
scroll to position [112, 0]
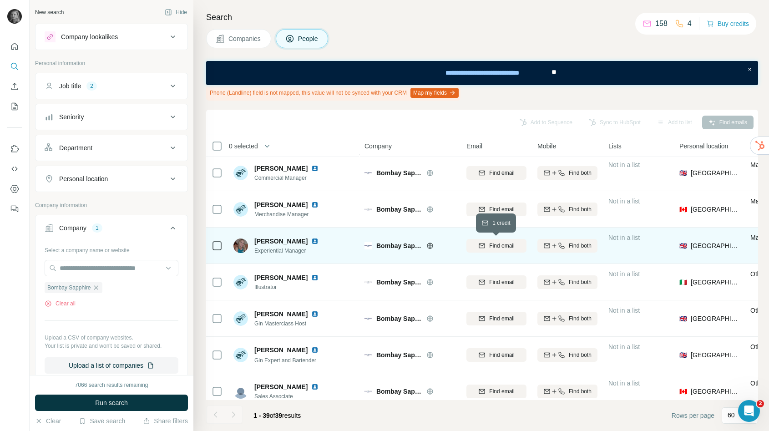
click at [497, 246] on span "Find email" at bounding box center [501, 246] width 25 height 8
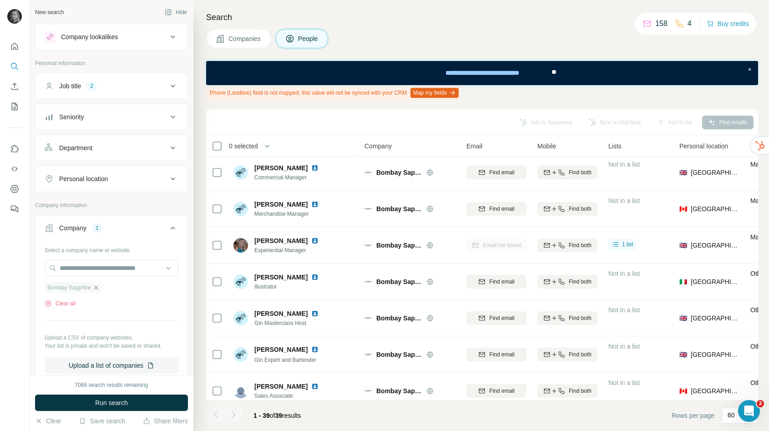
click at [98, 287] on icon "button" at bounding box center [95, 287] width 7 height 7
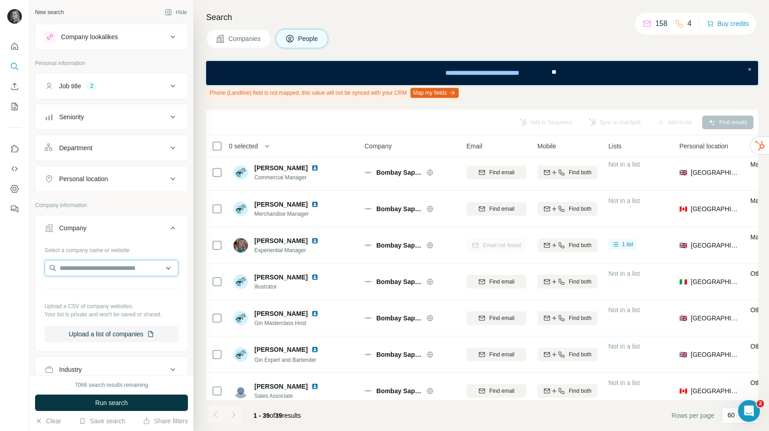
click at [98, 268] on input "text" at bounding box center [112, 268] width 134 height 16
type input "**********"
click at [104, 284] on div "Payoneer [DOMAIN_NAME]" at bounding box center [111, 292] width 129 height 25
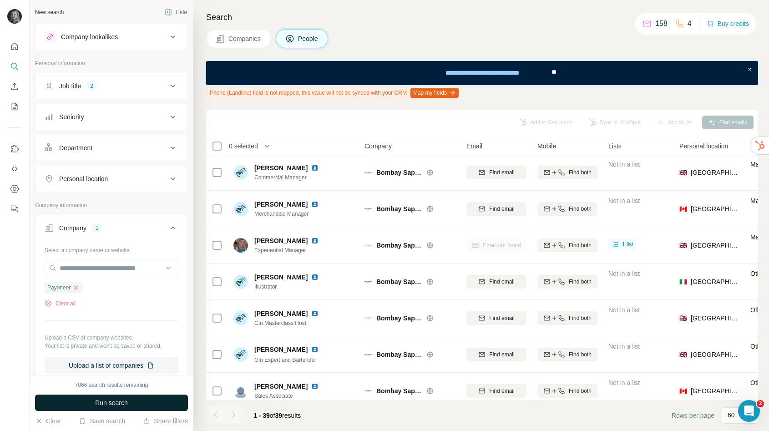
click at [127, 399] on span "Run search" at bounding box center [111, 402] width 33 height 9
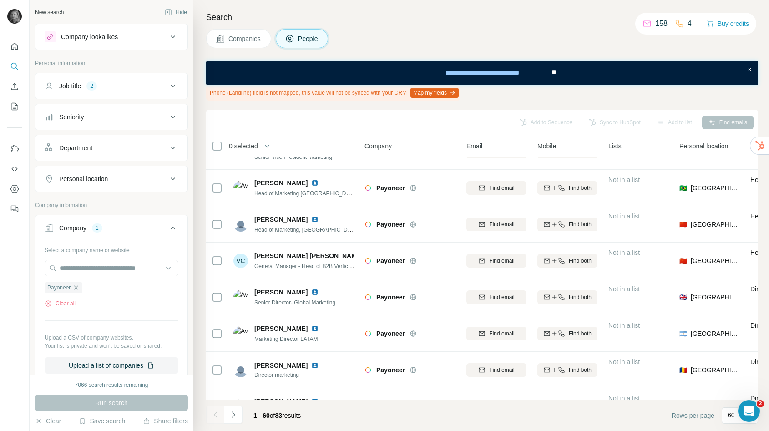
scroll to position [112, 0]
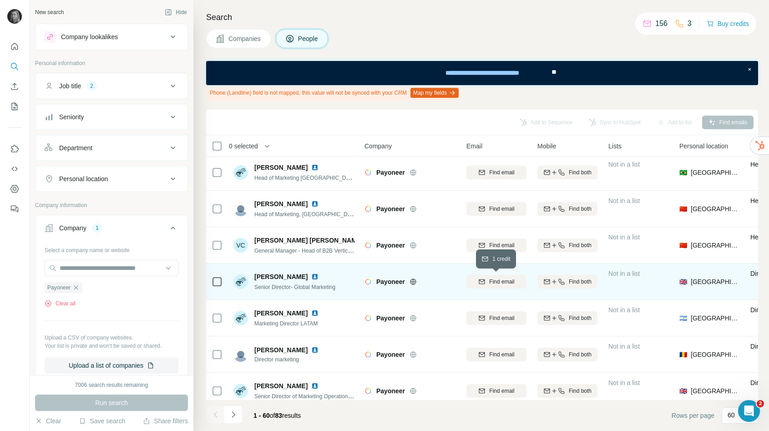
click at [496, 283] on span "Find email" at bounding box center [501, 282] width 25 height 8
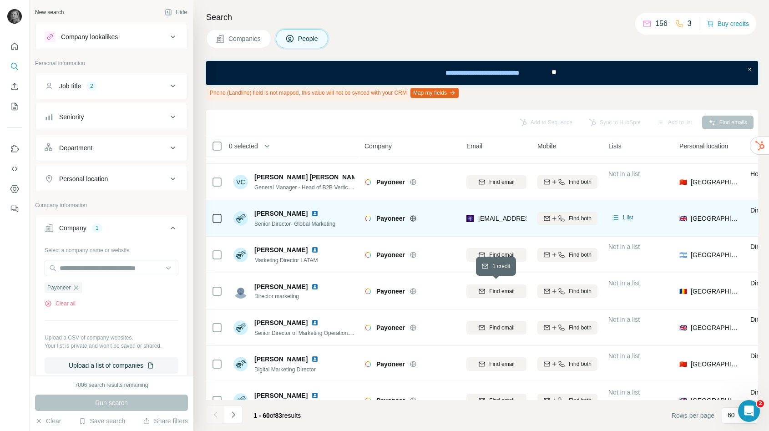
scroll to position [178, 0]
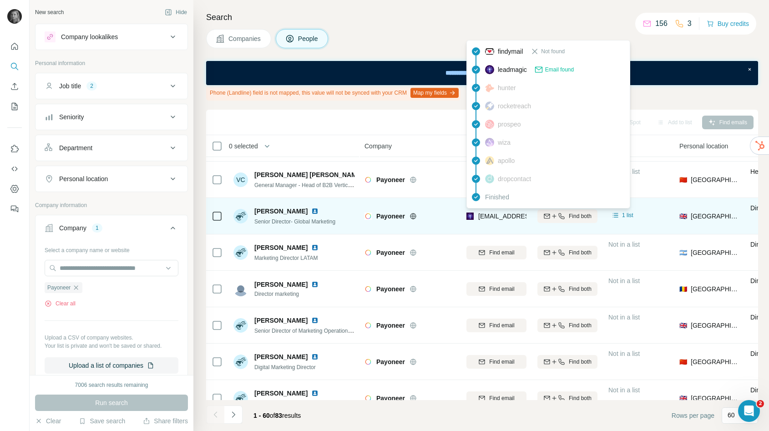
click at [499, 215] on span "[EMAIL_ADDRESS][DOMAIN_NAME]" at bounding box center [533, 216] width 108 height 7
copy tr "[EMAIL_ADDRESS][DOMAIN_NAME]"
